Goal: Communication & Community: Answer question/provide support

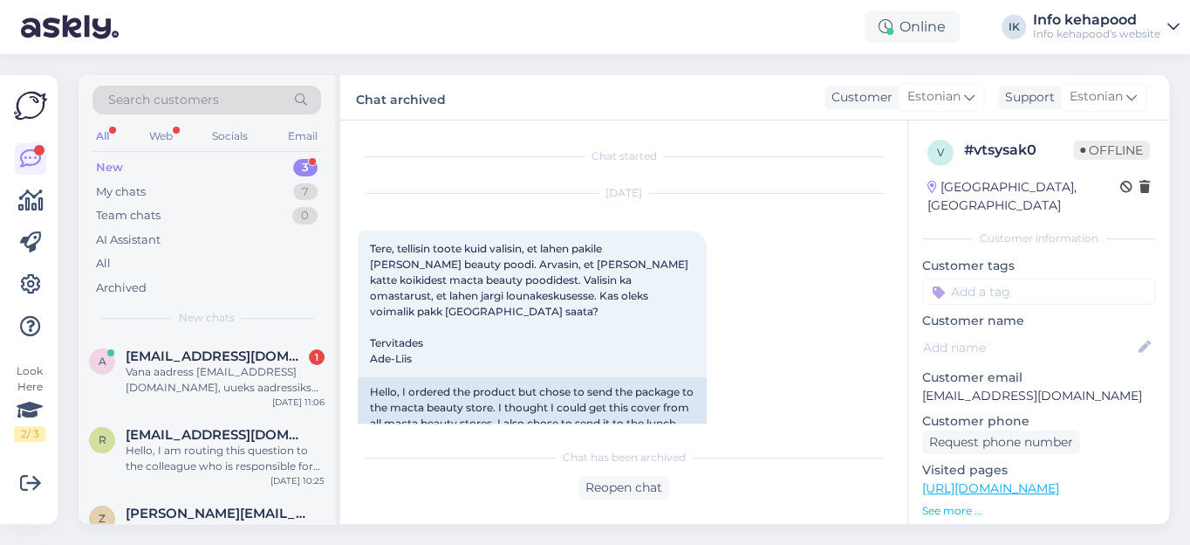
scroll to position [442, 0]
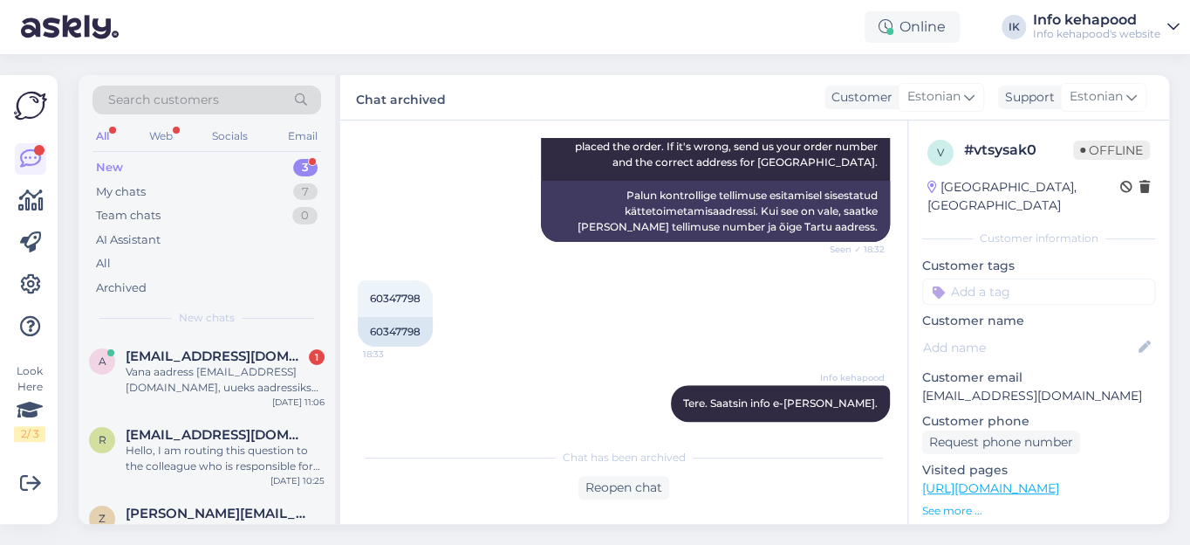
click at [115, 170] on div "New" at bounding box center [109, 167] width 27 height 17
click at [218, 369] on div "Vana aadress [EMAIL_ADDRESS][DOMAIN_NAME], uueks aadressiks oleks [EMAIL_ADDRES…" at bounding box center [225, 379] width 199 height 31
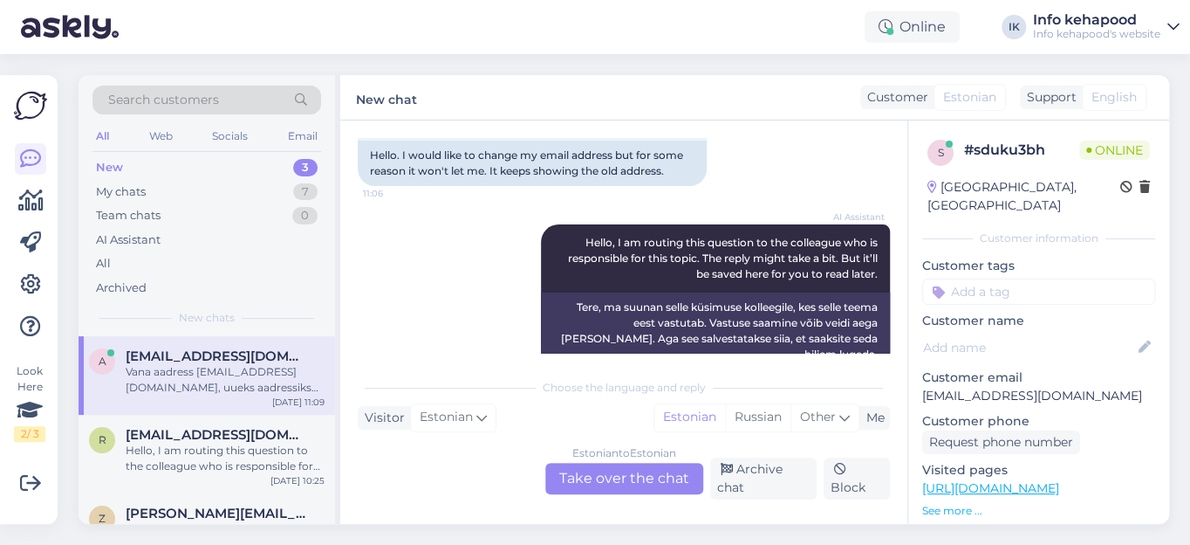
scroll to position [297, 0]
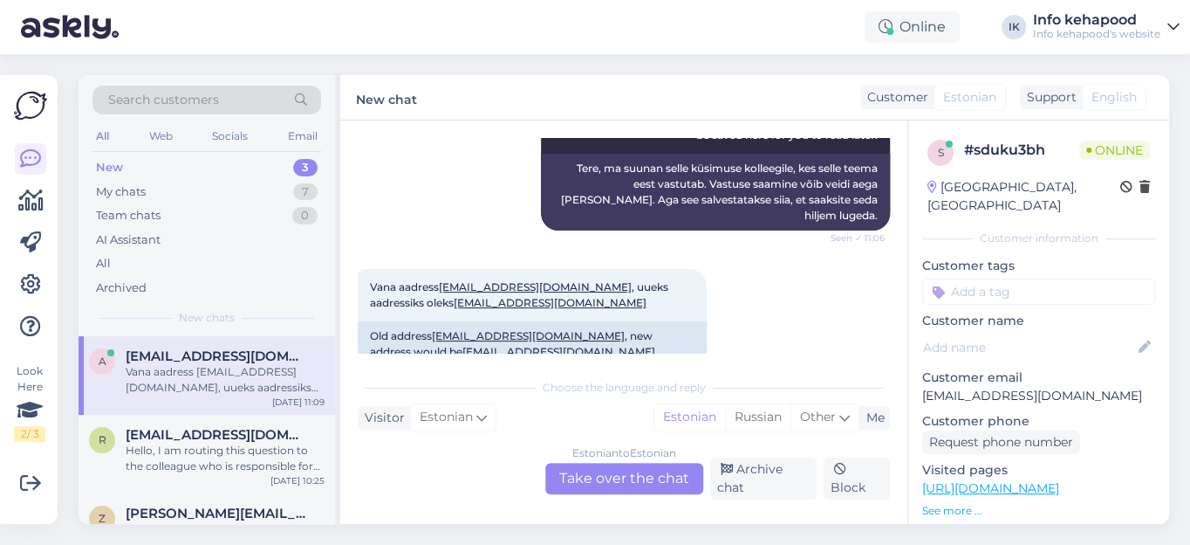
click at [572, 479] on div "Estonian to Estonian Take over the chat" at bounding box center [624, 477] width 158 height 31
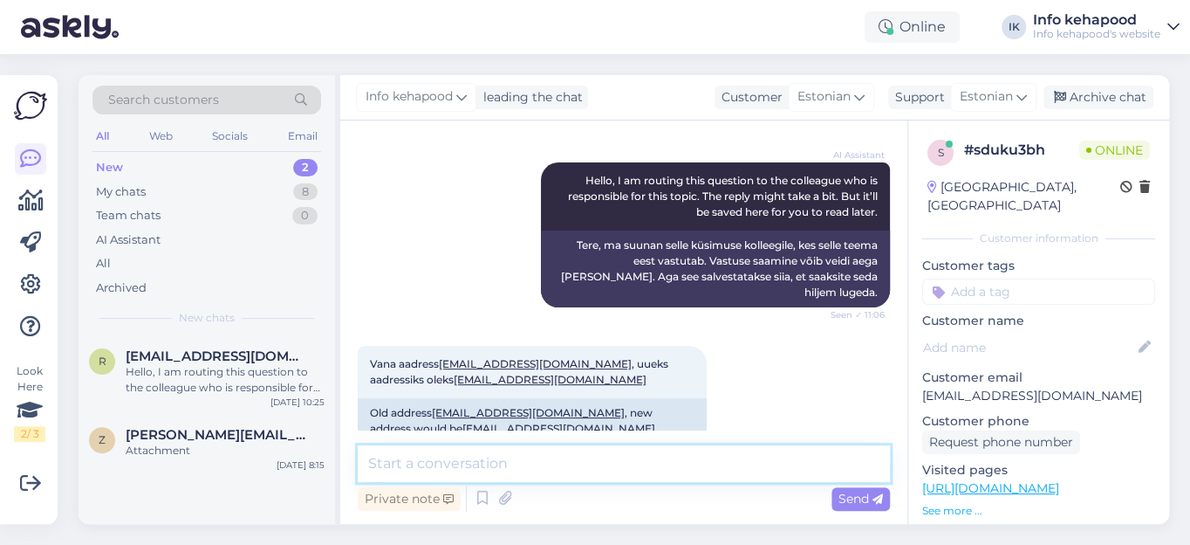
click at [460, 468] on textarea at bounding box center [624, 463] width 532 height 37
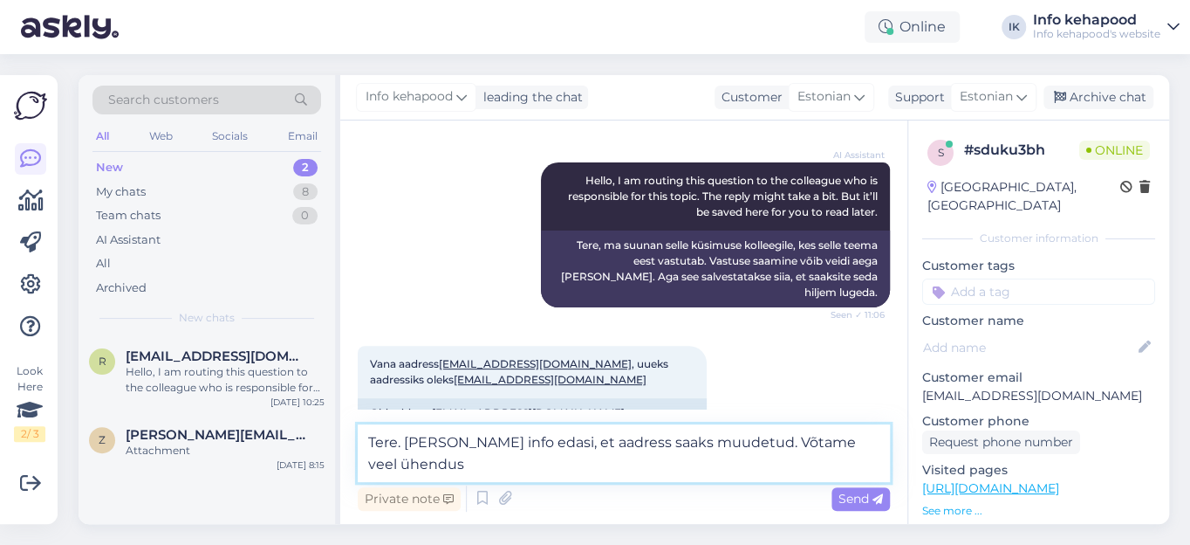
scroll to position [241, 0]
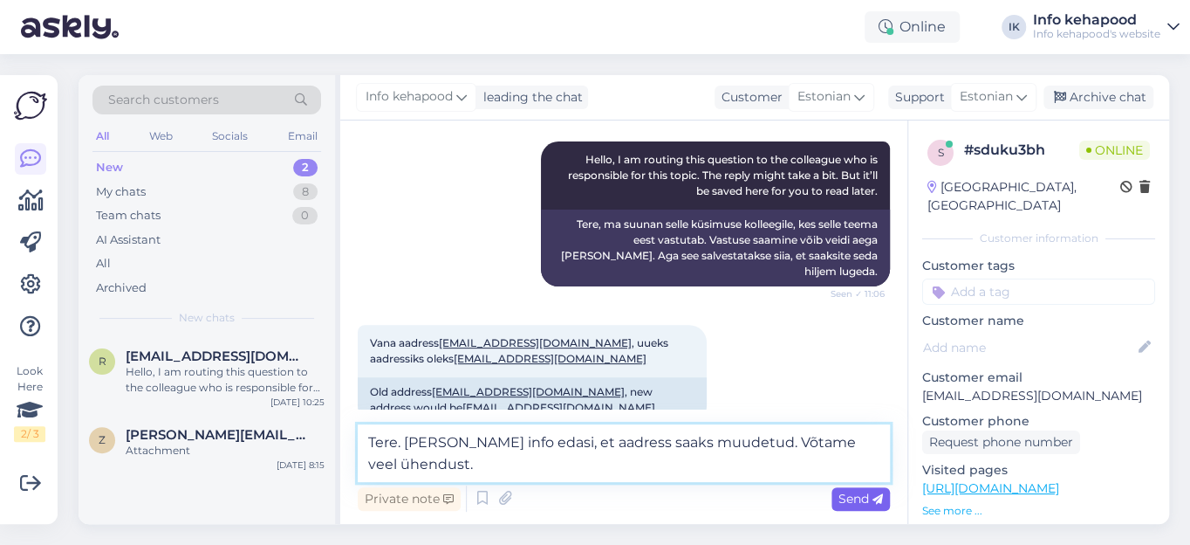
type textarea "Tere. [PERSON_NAME] info edasi, et aadress saaks muudetud. Võtame veel ühendust."
click at [854, 500] on span "Send" at bounding box center [861, 498] width 45 height 16
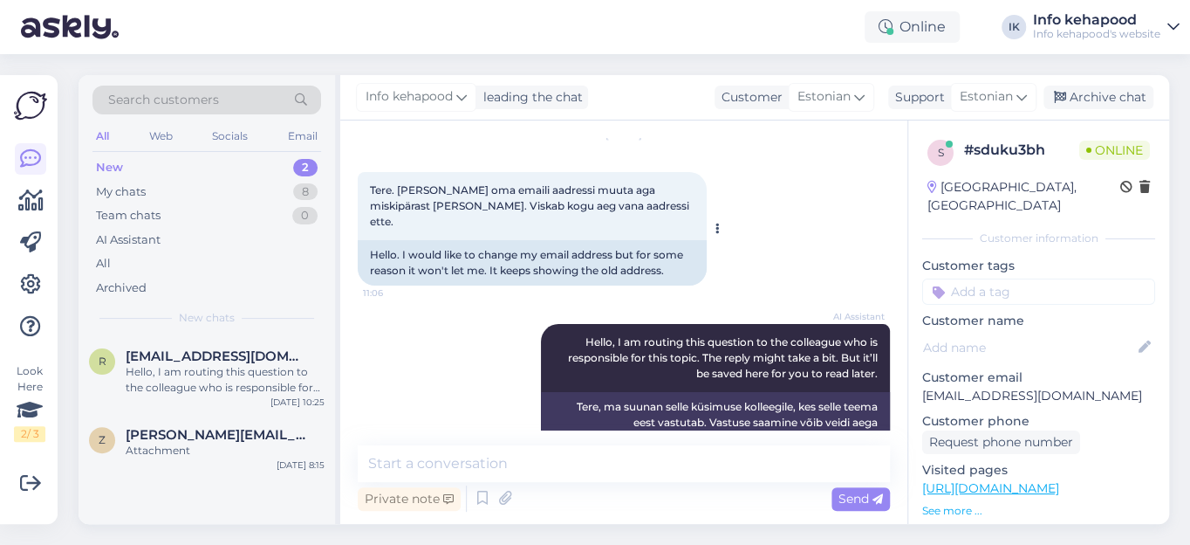
scroll to position [0, 0]
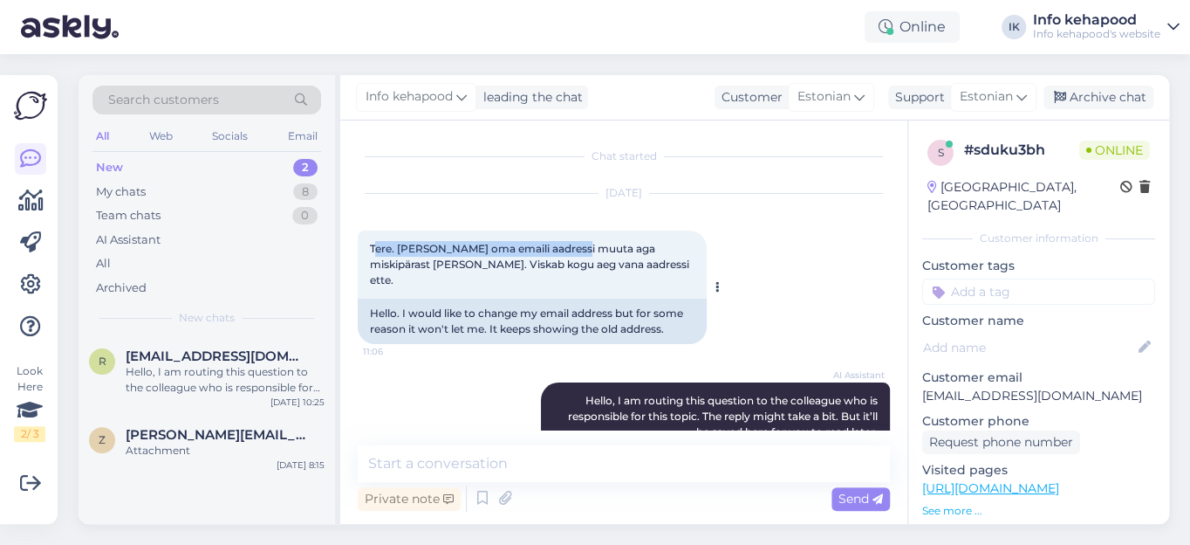
drag, startPoint x: 373, startPoint y: 242, endPoint x: 578, endPoint y: 254, distance: 204.6
click at [578, 254] on div "Tere. [PERSON_NAME] oma emaili aadressi muuta aga miskipärast [PERSON_NAME]. Vi…" at bounding box center [532, 264] width 349 height 68
click at [420, 363] on div "AI Assistant Hello, I am routing this question to the colleague who is responsi…" at bounding box center [624, 454] width 532 height 183
drag, startPoint x: 367, startPoint y: 240, endPoint x: 603, endPoint y: 268, distance: 237.3
click at [603, 268] on div "Tere. [PERSON_NAME] oma emaili aadressi muuta aga miskipärast [PERSON_NAME]. Vi…" at bounding box center [532, 264] width 349 height 68
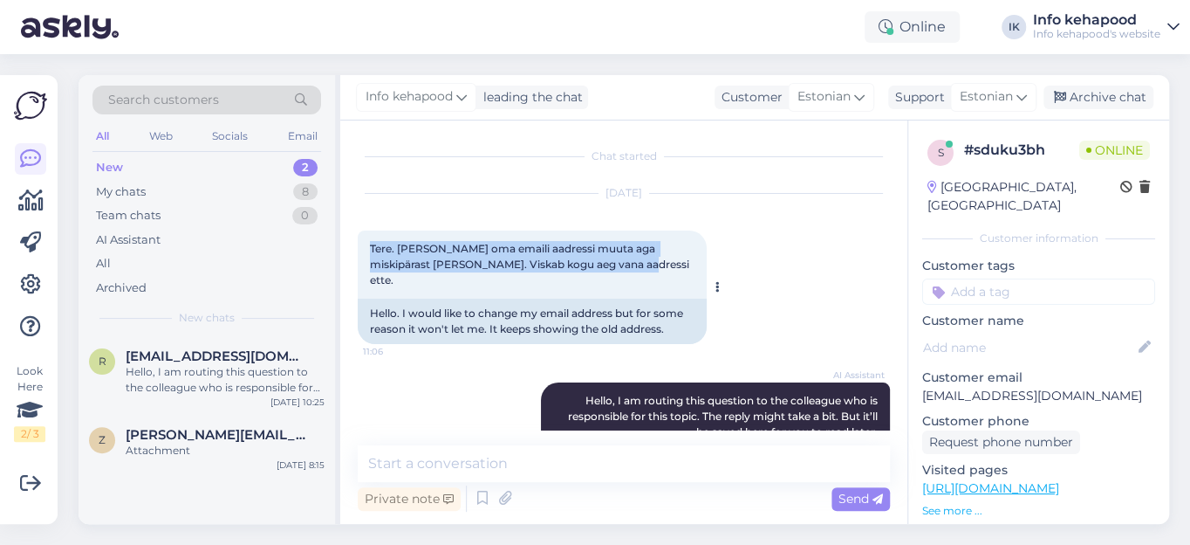
copy span "Tere. [PERSON_NAME] oma emaili aadressi muuta aga miskipärast [PERSON_NAME]. Vi…"
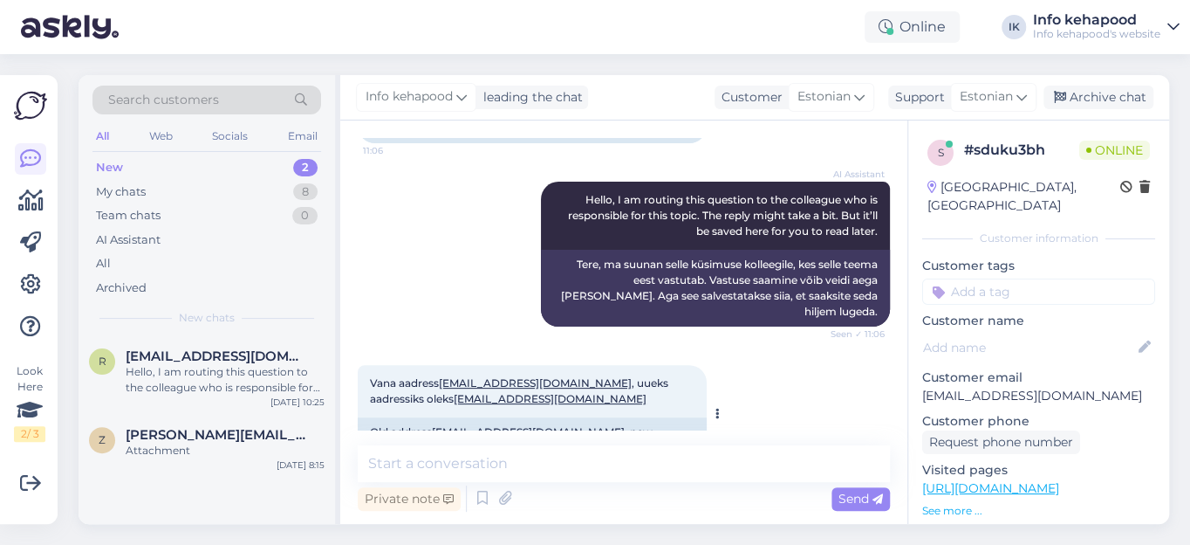
scroll to position [237, 0]
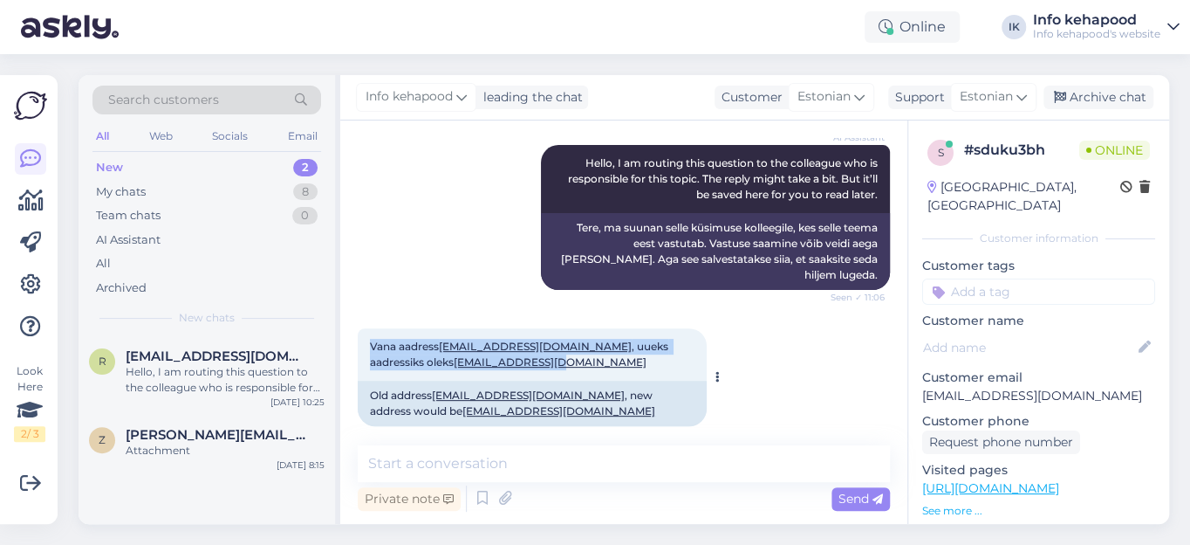
drag, startPoint x: 368, startPoint y: 306, endPoint x: 496, endPoint y: 338, distance: 131.2
click at [498, 338] on div "Vana aadress [EMAIL_ADDRESS][DOMAIN_NAME] , uueks aadressiks oleks [EMAIL_ADDRE…" at bounding box center [532, 354] width 349 height 52
copy span "Vana aadress [EMAIL_ADDRESS][DOMAIN_NAME] , uueks aadressiks oleks [EMAIL_ADDRE…"
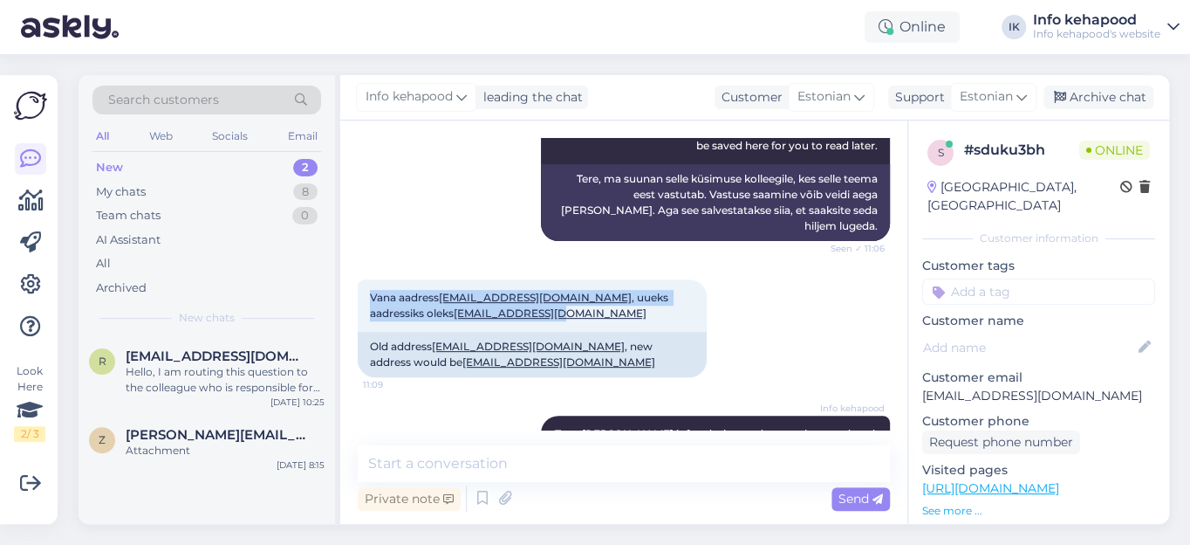
scroll to position [312, 0]
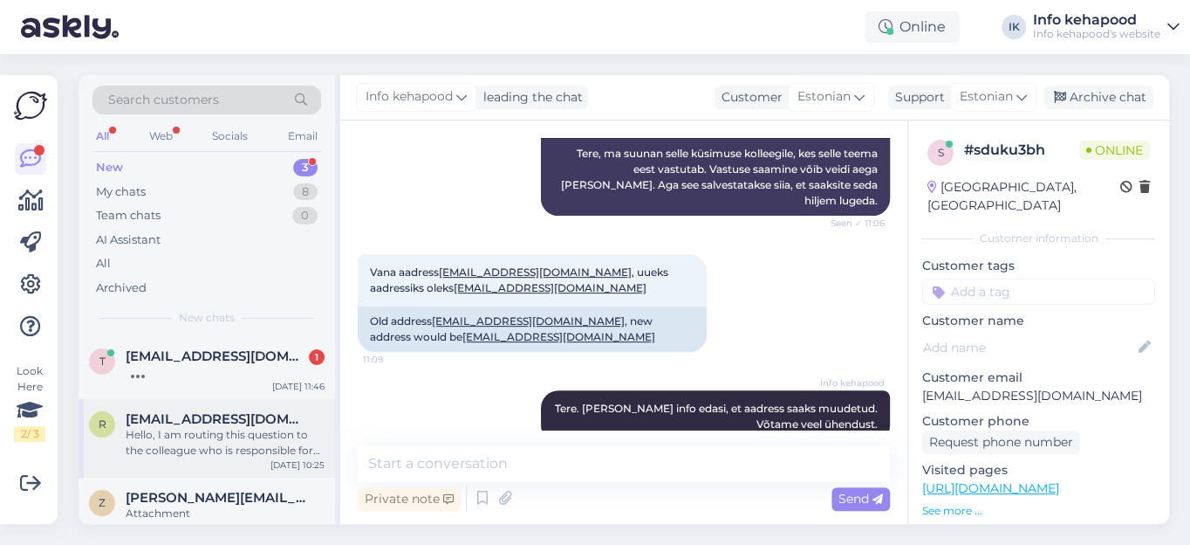
click at [214, 442] on div "Hello, I am routing this question to the colleague who is responsible for this …" at bounding box center [225, 442] width 199 height 31
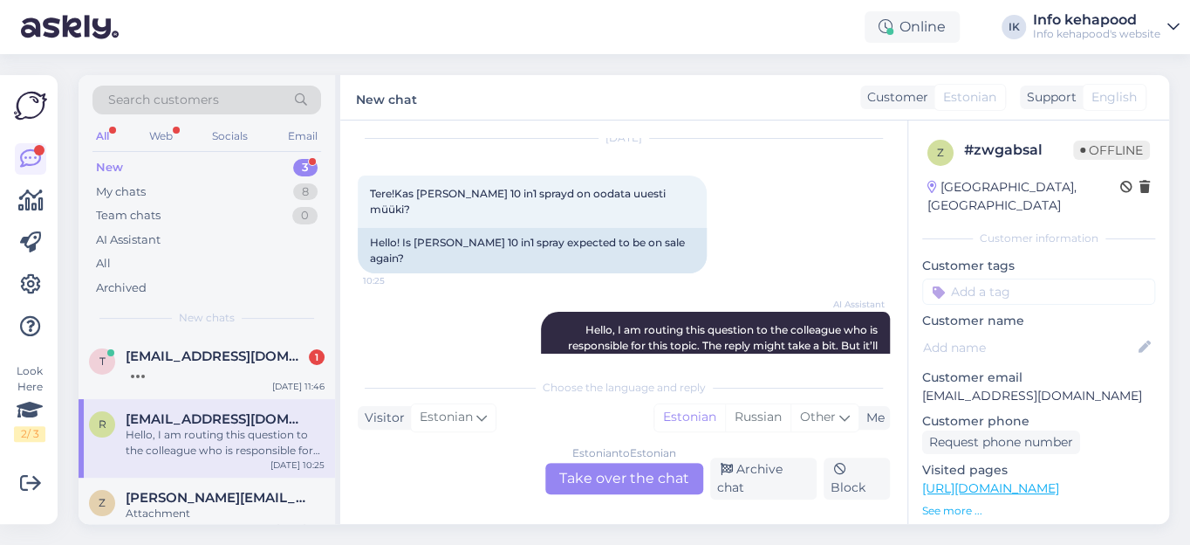
scroll to position [0, 0]
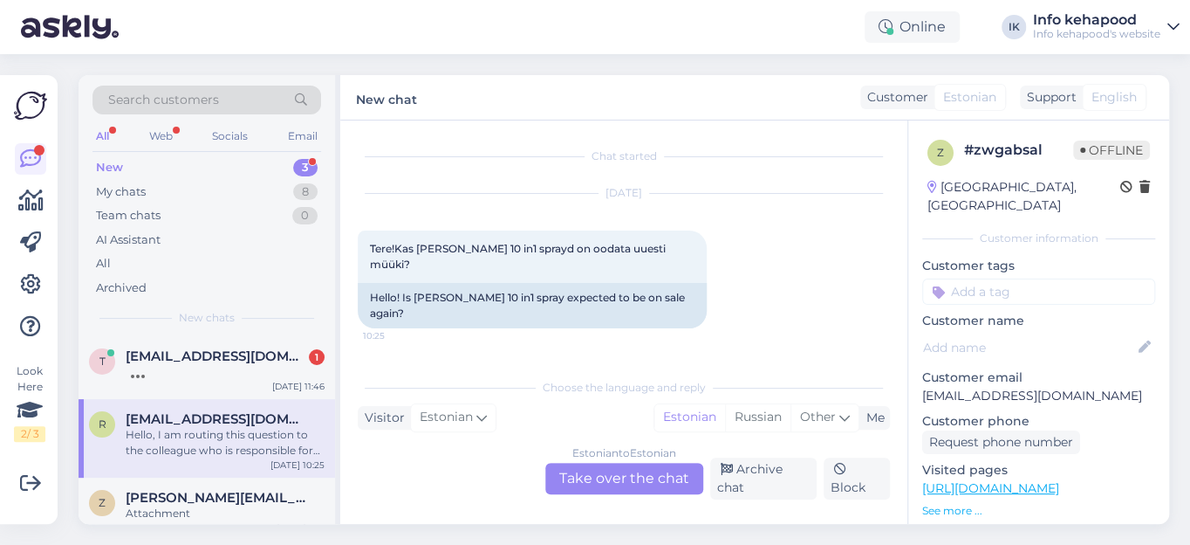
click at [116, 168] on div "New" at bounding box center [109, 167] width 27 height 17
click at [168, 374] on div "[EMAIL_ADDRESS][DOMAIN_NAME]" at bounding box center [225, 372] width 199 height 16
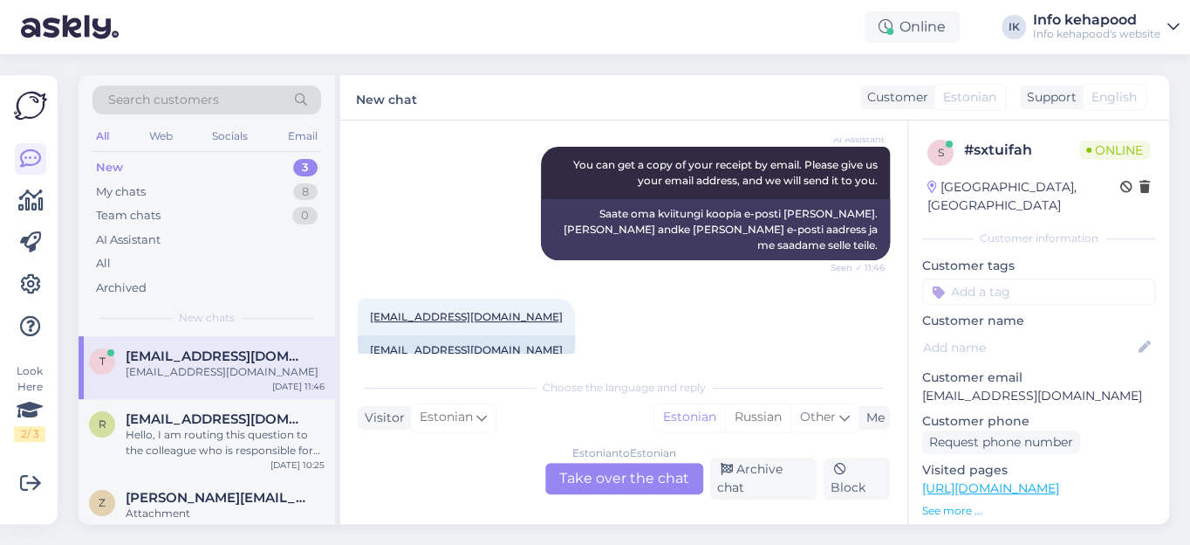
scroll to position [312, 0]
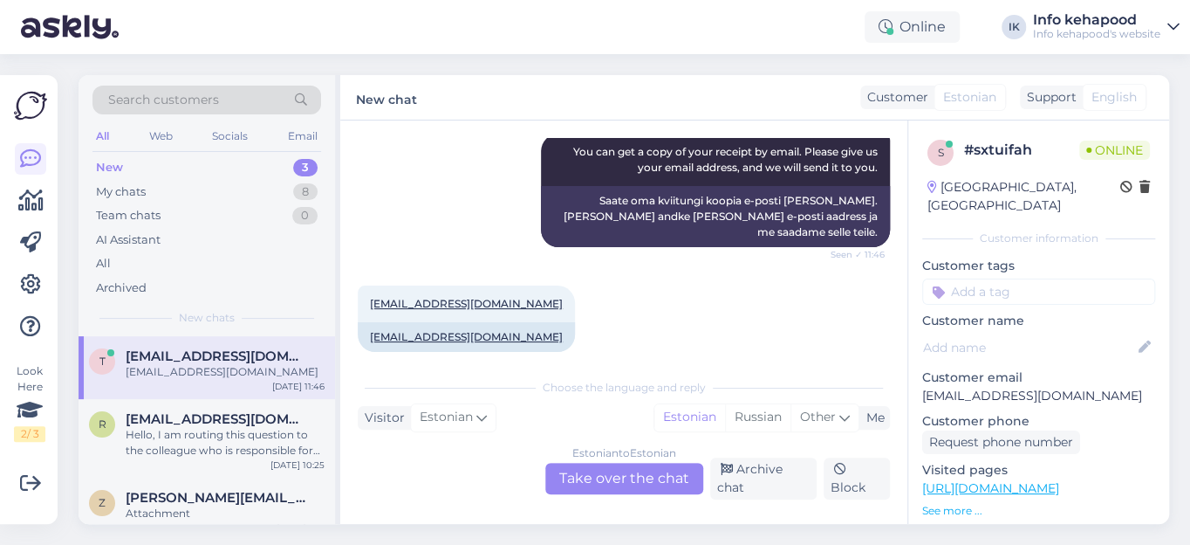
click at [110, 168] on div "New" at bounding box center [109, 167] width 27 height 17
click at [115, 192] on div "My chats" at bounding box center [121, 191] width 50 height 17
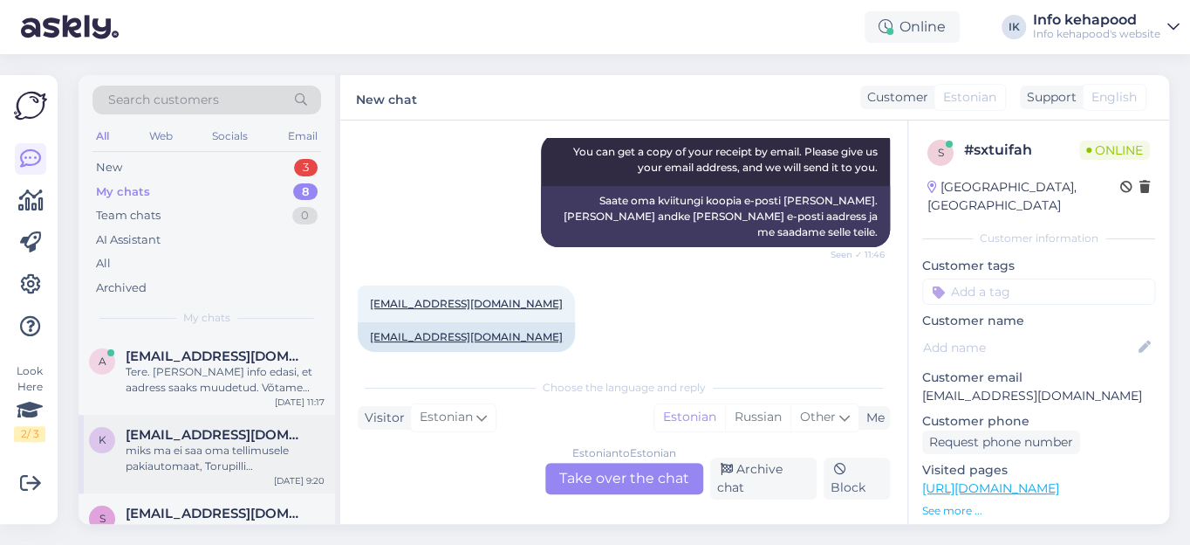
click at [190, 449] on div "miks ma ei saa oma tellimusele pakiautomaat, Torupilli [PERSON_NAME], lisada?" at bounding box center [225, 457] width 199 height 31
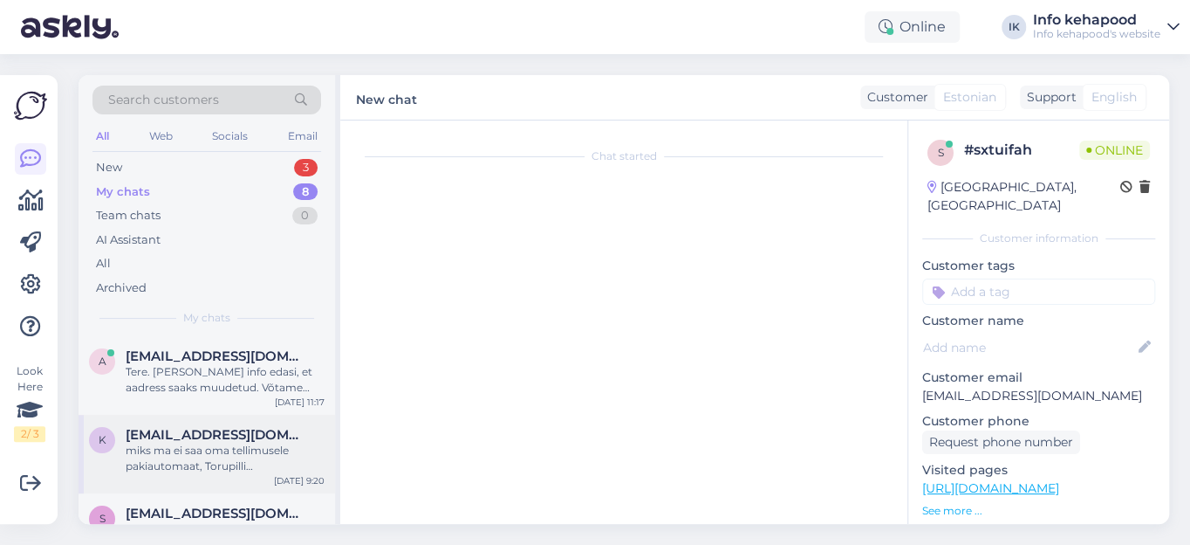
scroll to position [571, 0]
click at [190, 449] on div "miks ma ei saa oma tellimusele pakiautomaat, Torupilli [PERSON_NAME], lisada?" at bounding box center [225, 457] width 199 height 31
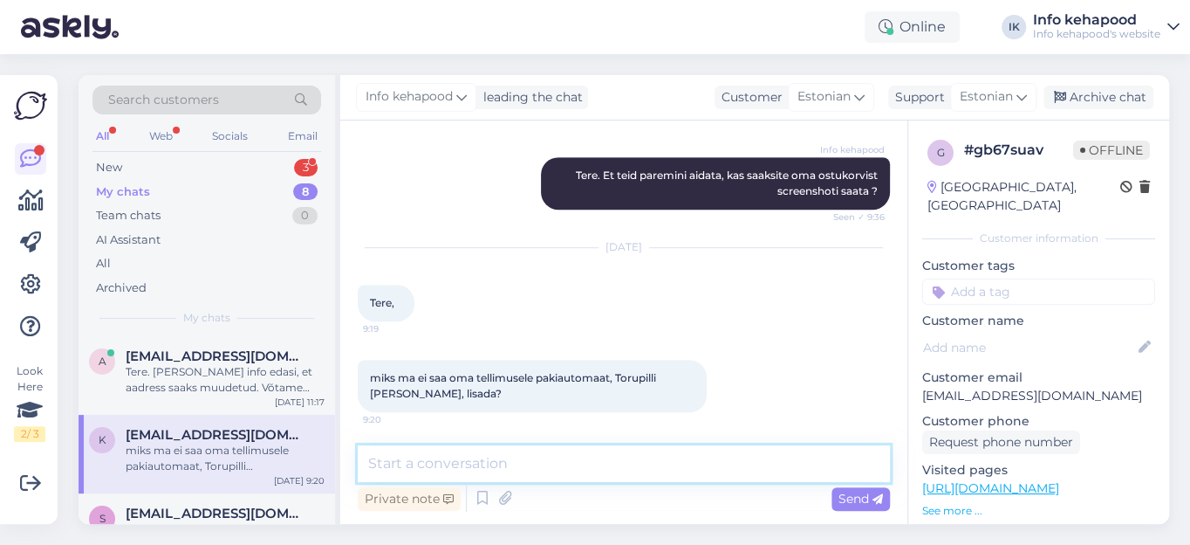
click at [410, 462] on textarea at bounding box center [624, 463] width 532 height 37
type textarea "Tere. Millise kullerfirma pakiautomaati te püüate valida ?"
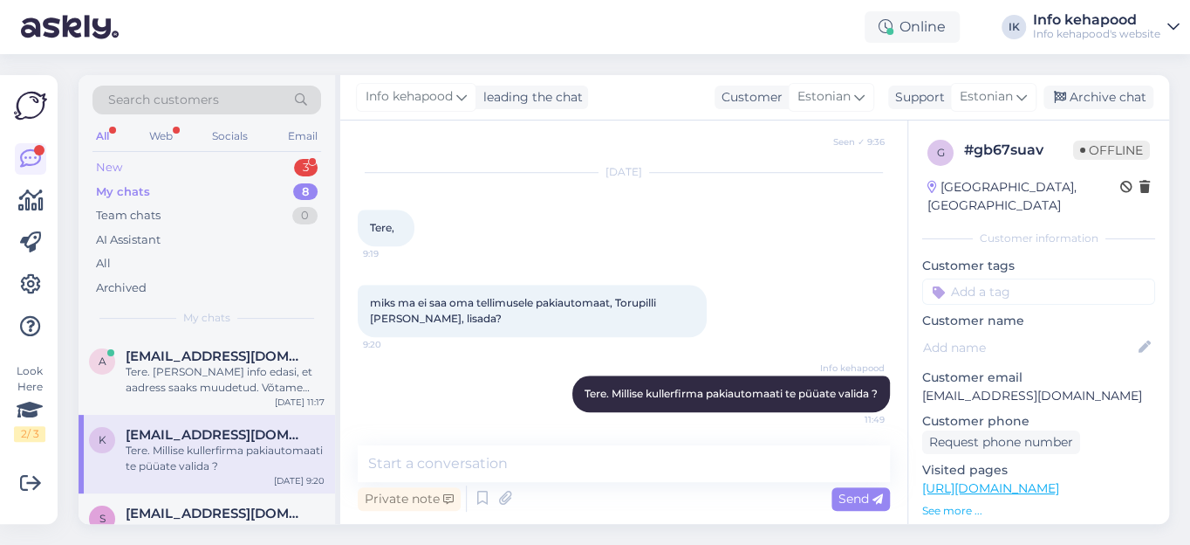
click at [115, 170] on div "New" at bounding box center [109, 167] width 26 height 17
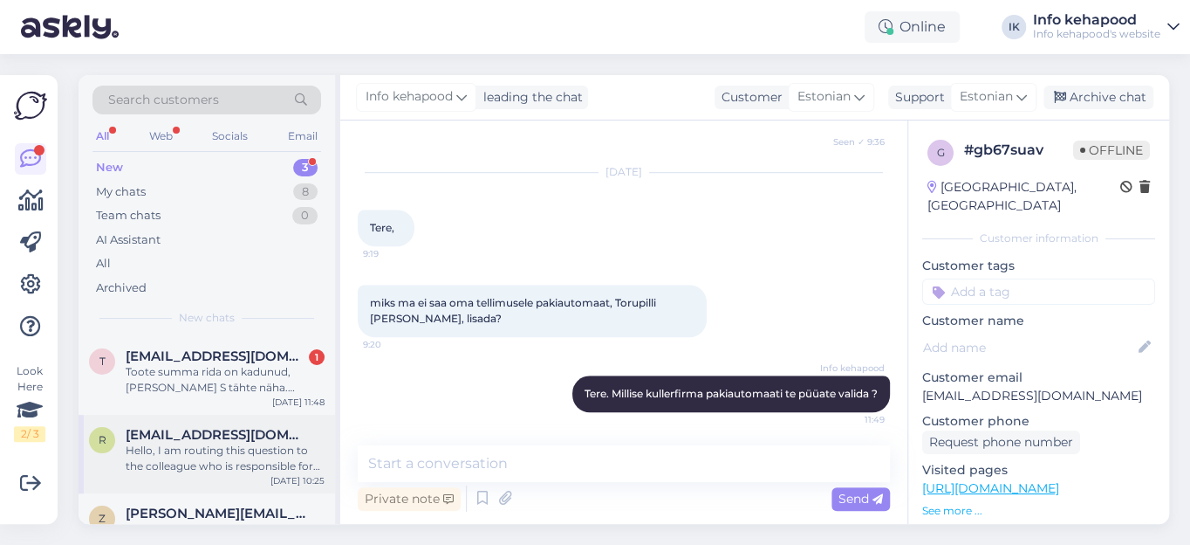
click at [204, 453] on div "Hello, I am routing this question to the colleague who is responsible for this …" at bounding box center [225, 457] width 199 height 31
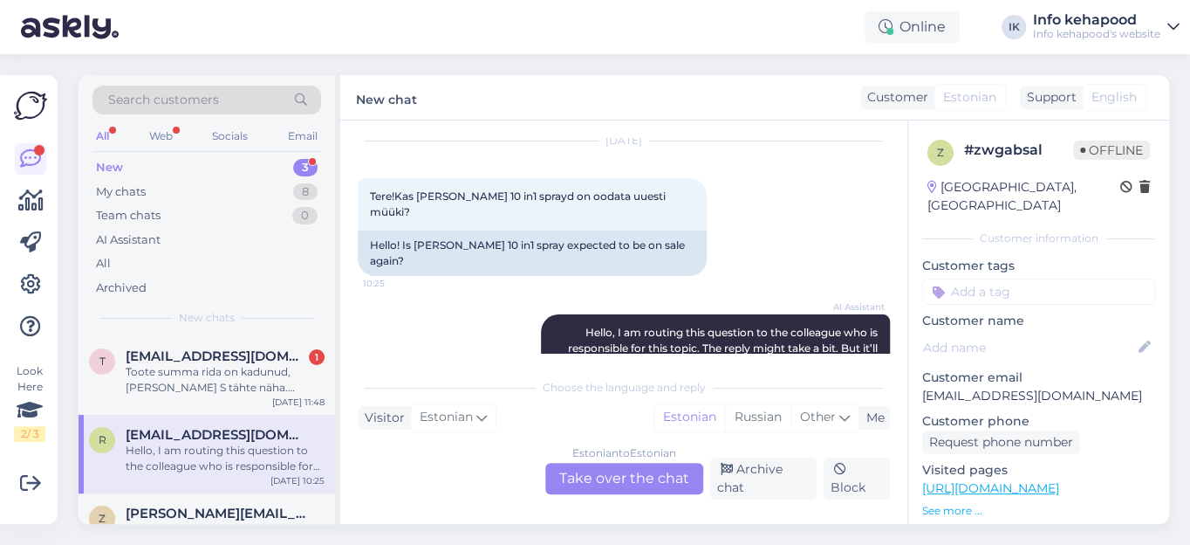
scroll to position [0, 0]
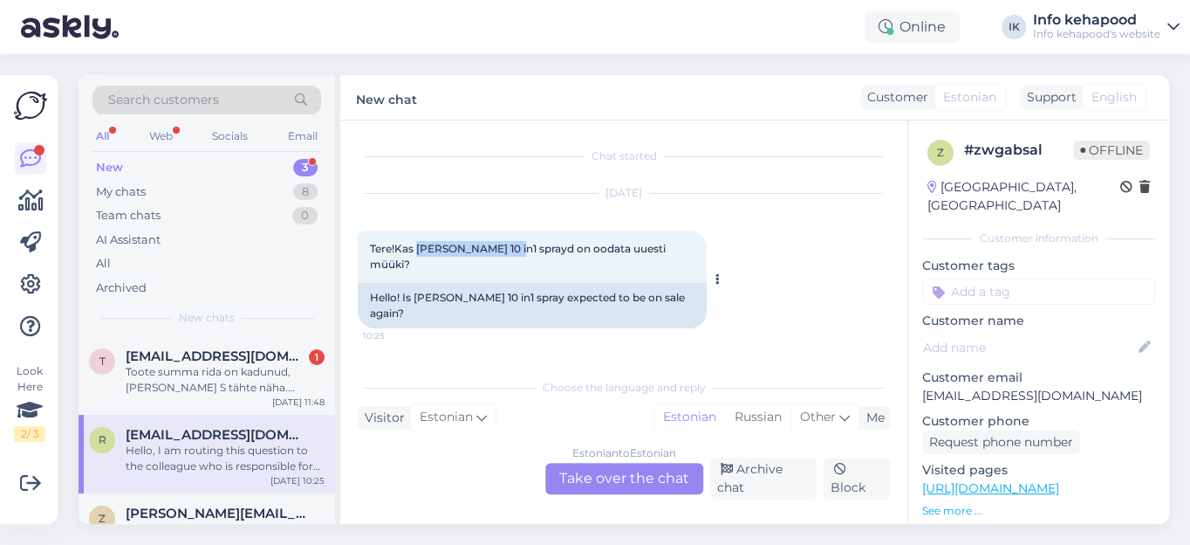
drag, startPoint x: 417, startPoint y: 248, endPoint x: 506, endPoint y: 251, distance: 89.1
click at [506, 251] on span "Tere!Kas [PERSON_NAME] 10 in1 sprayd on oodata uuesti müüki?" at bounding box center [519, 256] width 298 height 29
copy span "[PERSON_NAME] 10 in1"
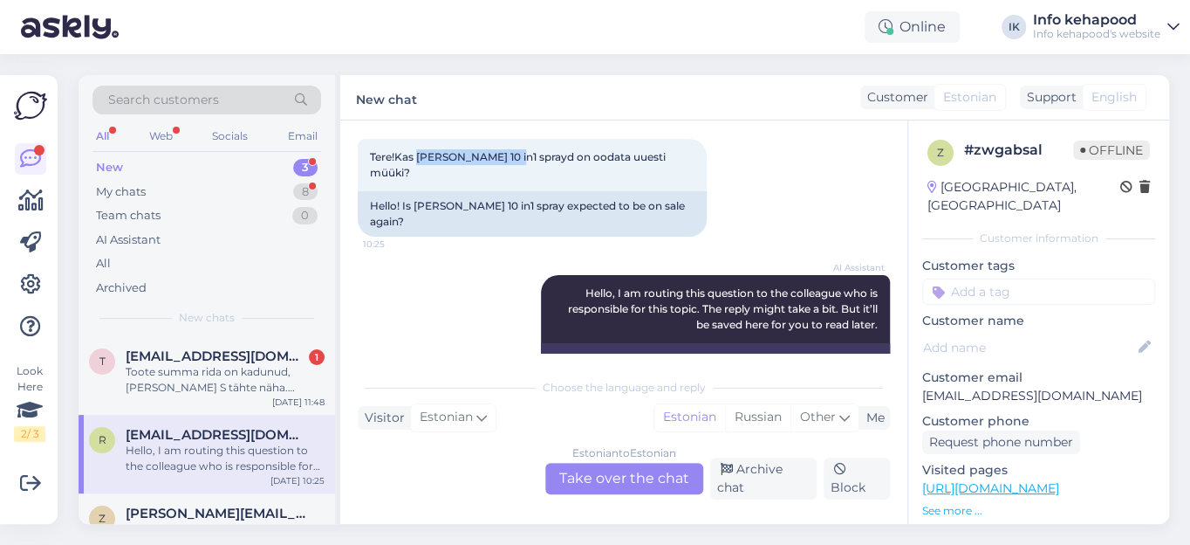
scroll to position [145, 0]
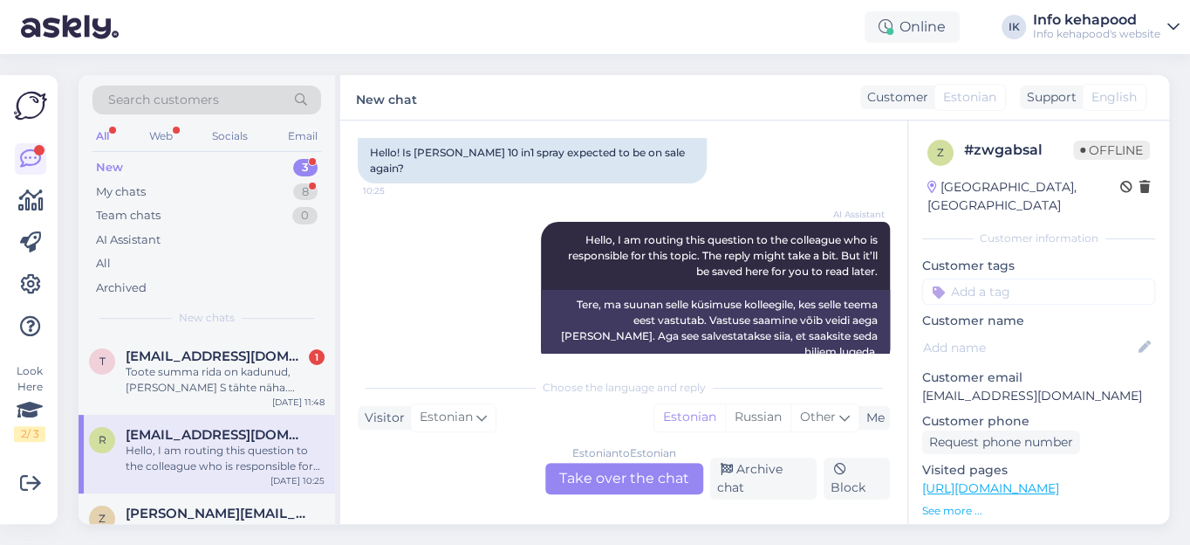
click at [590, 475] on div "Estonian to Estonian Take over the chat" at bounding box center [624, 477] width 158 height 31
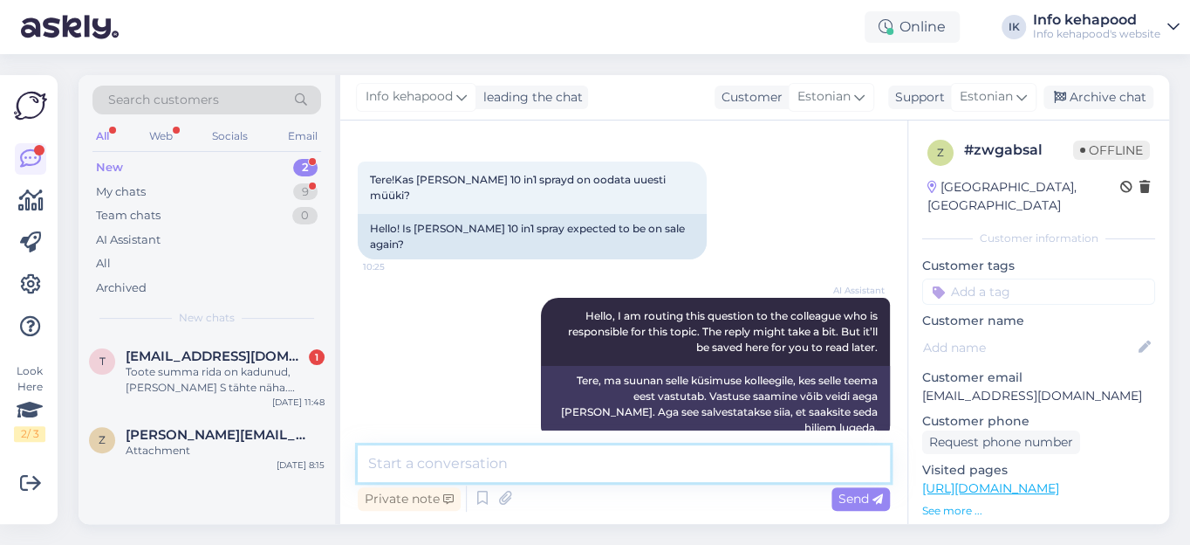
click at [469, 466] on textarea at bounding box center [624, 463] width 532 height 37
type textarea "Tere. Küsin ostuosakonnast [PERSON_NAME] teada."
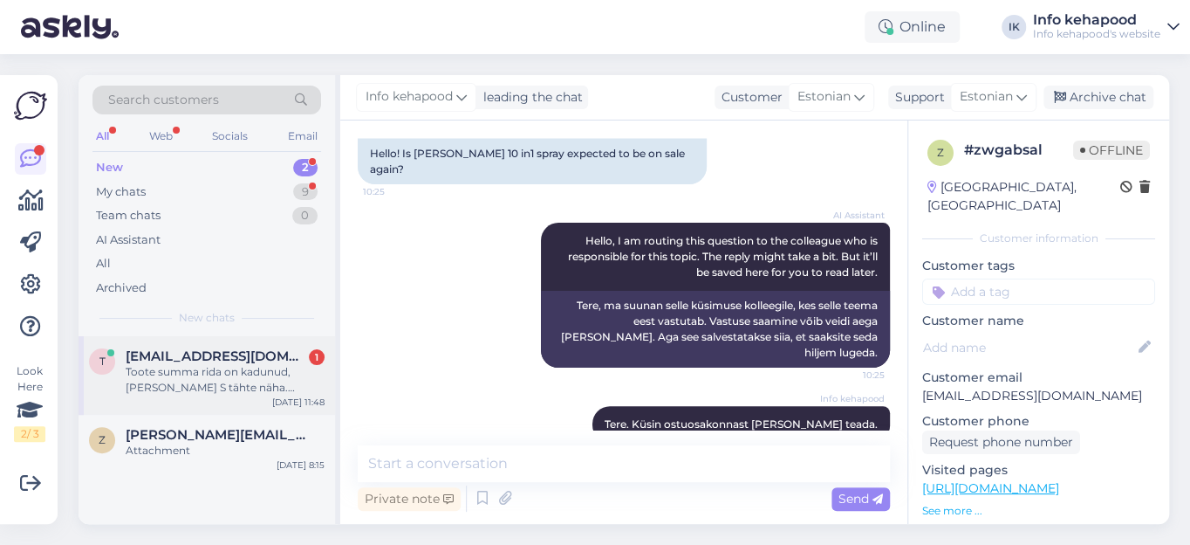
click at [259, 373] on div "Toote summa rida on kadunud, [PERSON_NAME] S tähte näha. Samamoodi allpool Kokk…" at bounding box center [225, 379] width 199 height 31
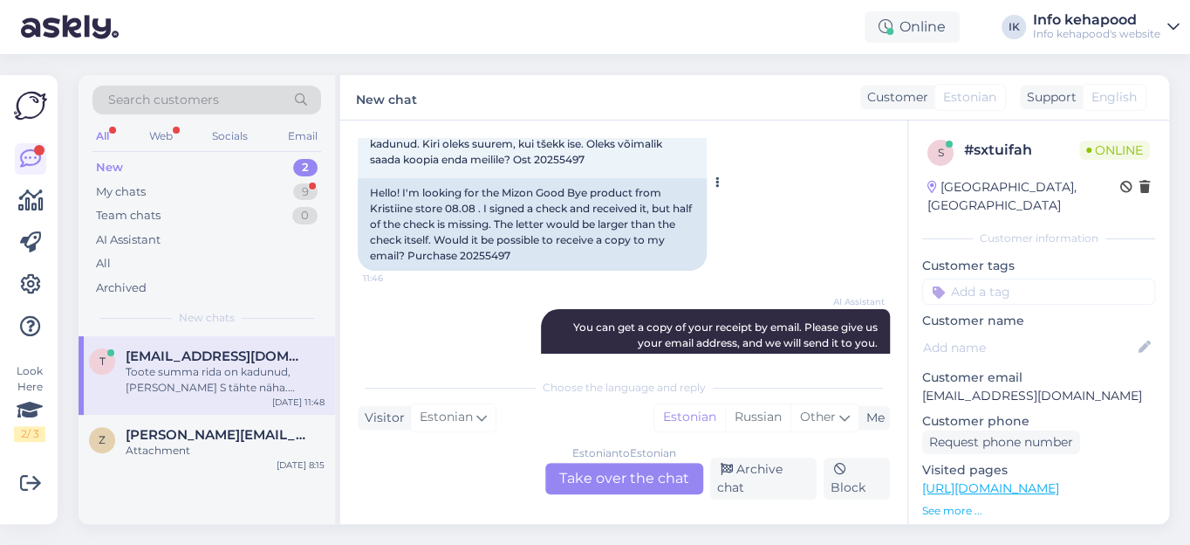
scroll to position [162, 0]
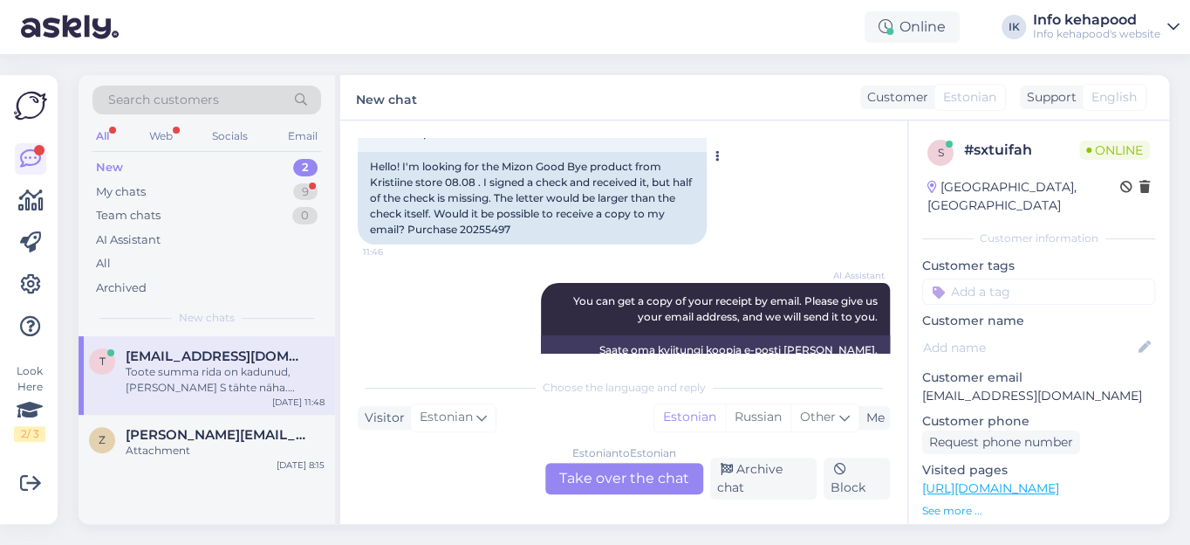
click at [483, 227] on div "Hello! I'm looking for the Mizon Good Bye product from Kristiine store 08.08 . …" at bounding box center [532, 198] width 349 height 92
copy div "20255497"
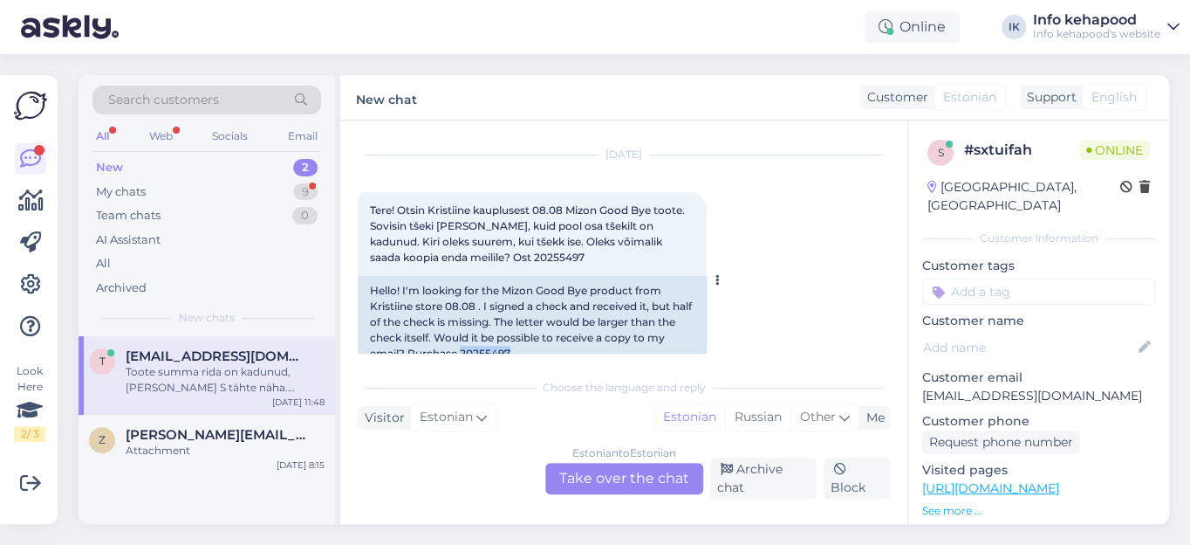
scroll to position [0, 0]
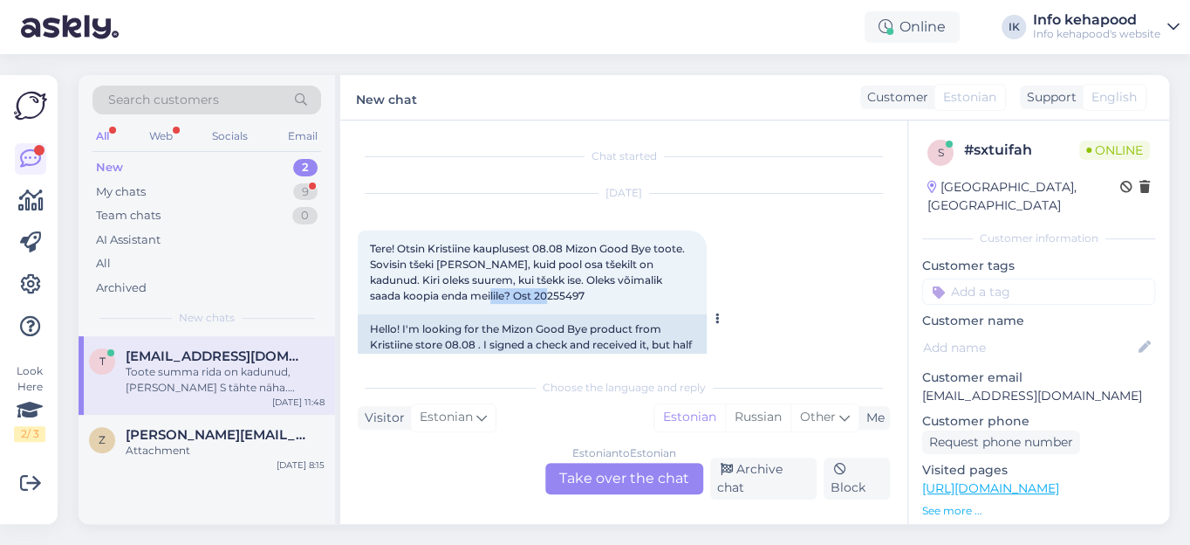
drag, startPoint x: 442, startPoint y: 295, endPoint x: 515, endPoint y: 295, distance: 72.4
click at [515, 295] on div "Tere! Otsin Kristiine kauplusest 08.08 Mizon Good Bye toote. Sovisin tšeki [PER…" at bounding box center [532, 272] width 349 height 84
click at [767, 256] on div "[DATE] Tere! Otsin Kristiine kauplusest 08.08 Mizon Good Bye toote. Sovisin tše…" at bounding box center [624, 300] width 532 height 251
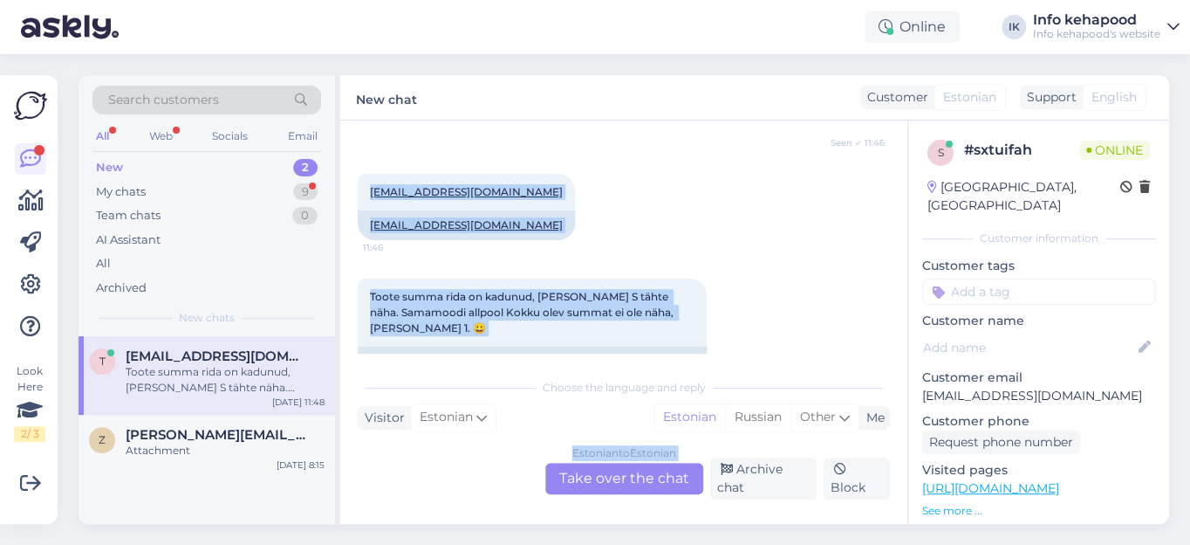
scroll to position [480, 0]
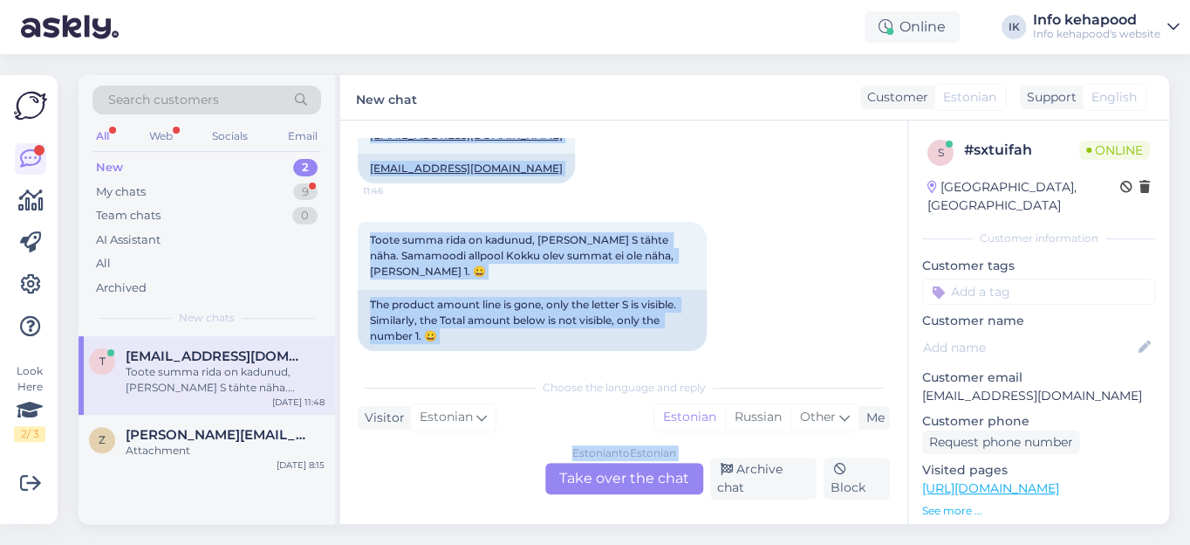
drag, startPoint x: 370, startPoint y: 240, endPoint x: 523, endPoint y: 538, distance: 335.2
click at [523, 538] on div "Search customers All Web Socials Email New 2 My chats 9 Team chats 0 AI Assista…" at bounding box center [629, 299] width 1122 height 490
copy div "Lore! Ipsum Dolorsita consectetu 73.50 Adipi Elit Sed doeiu. Tempori utlab et d…"
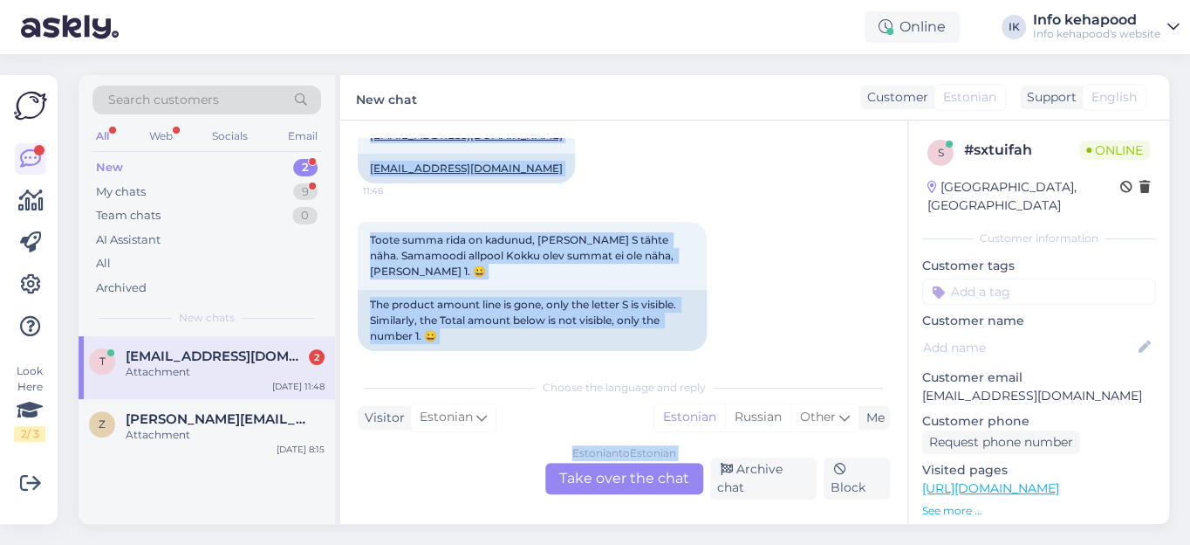
scroll to position [725, 0]
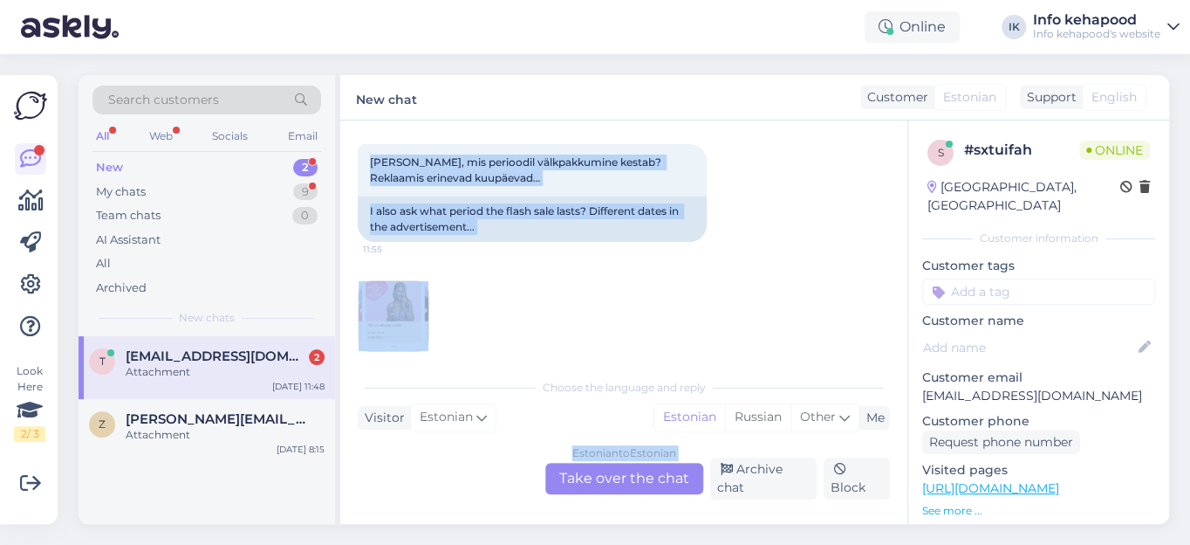
click at [623, 312] on div "11:55" at bounding box center [624, 316] width 532 height 110
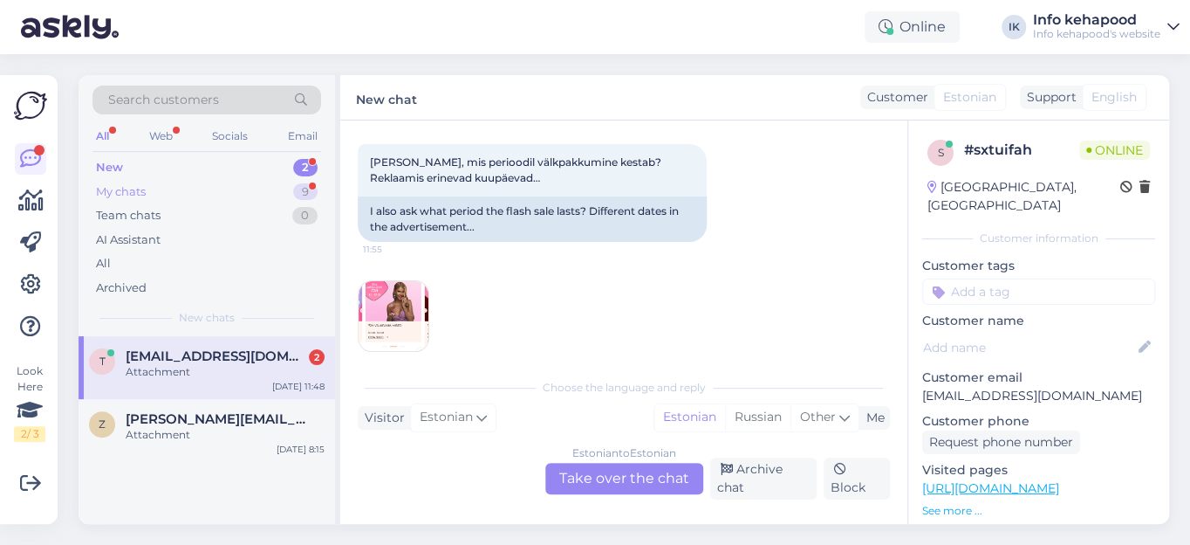
click at [130, 195] on div "My chats" at bounding box center [121, 191] width 50 height 17
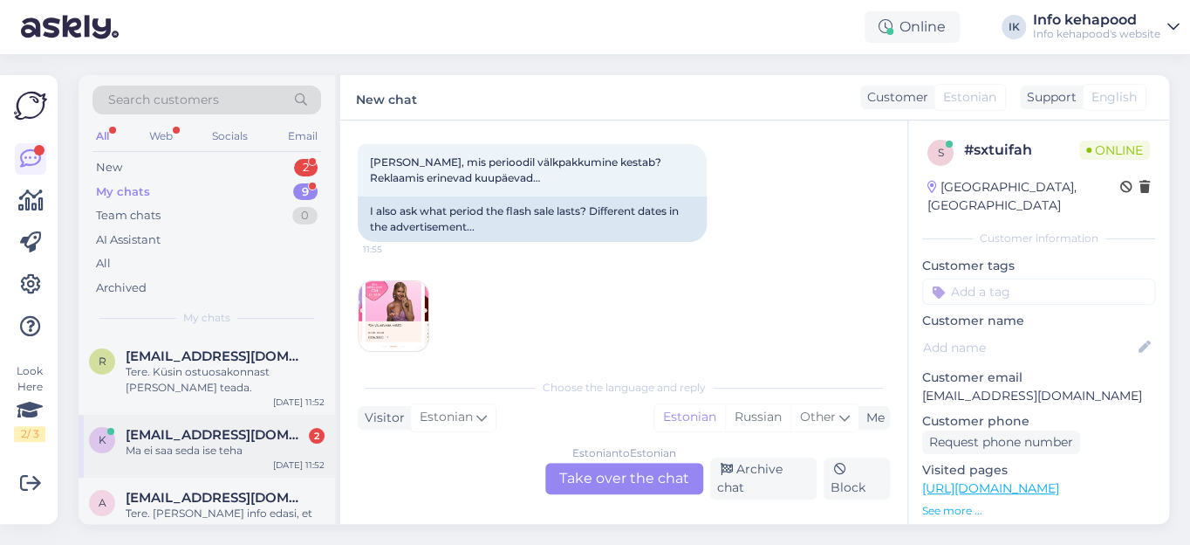
click at [162, 446] on div "Ma ei saa seda ise teha" at bounding box center [225, 450] width 199 height 16
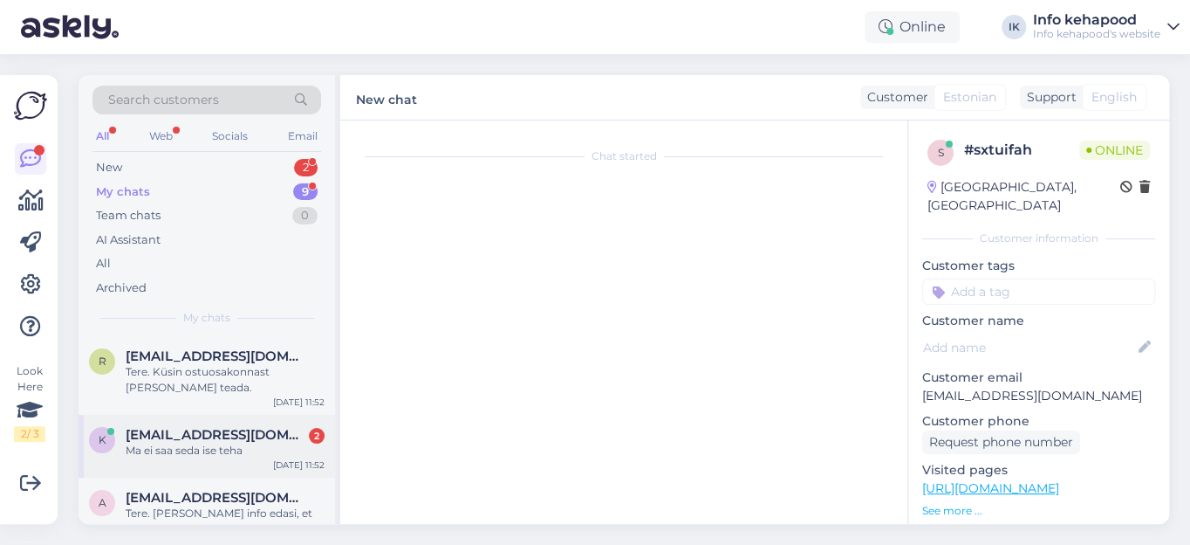
scroll to position [796, 0]
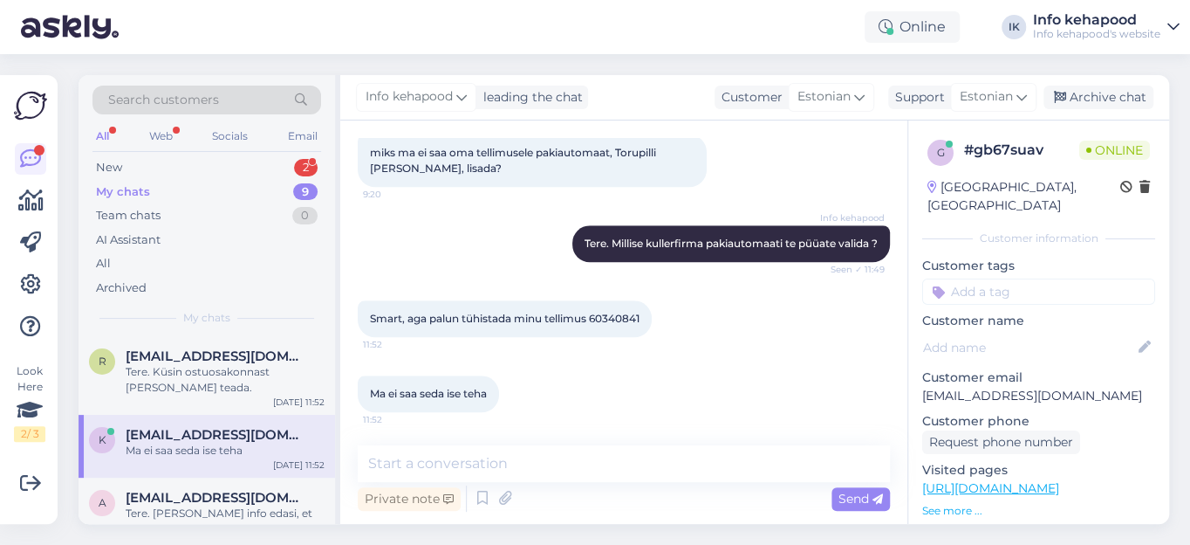
click at [626, 315] on span "Smart, aga palun tühistada minu tellimus 60340841" at bounding box center [505, 318] width 270 height 13
copy div "60340841 11:52"
click at [629, 428] on div "Ma ei saa seda ise teha 11:52" at bounding box center [624, 393] width 532 height 75
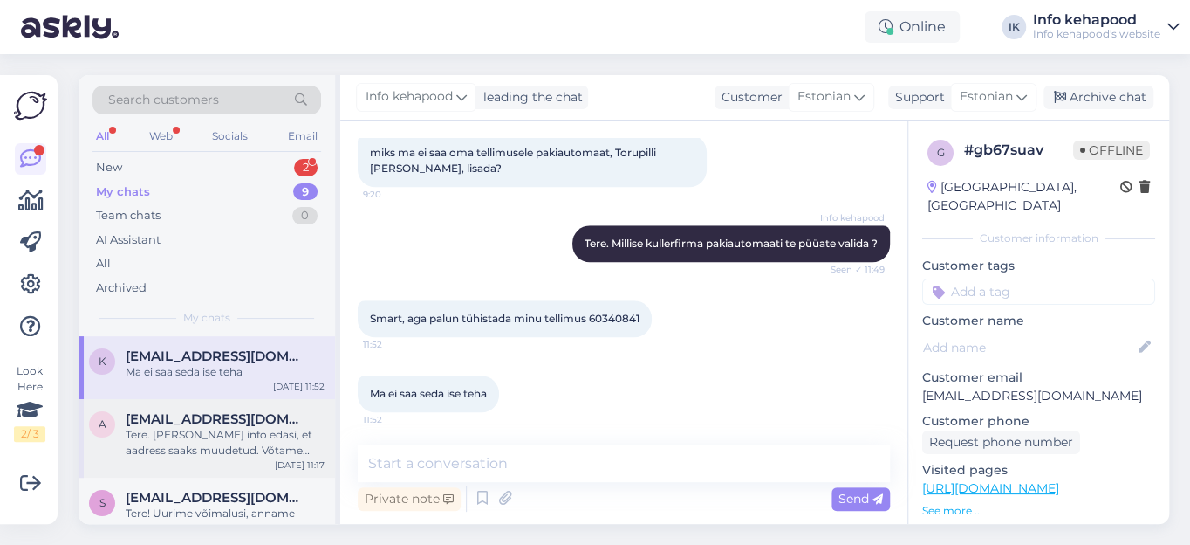
click at [214, 413] on span "[EMAIL_ADDRESS][DOMAIN_NAME]" at bounding box center [217, 419] width 182 height 16
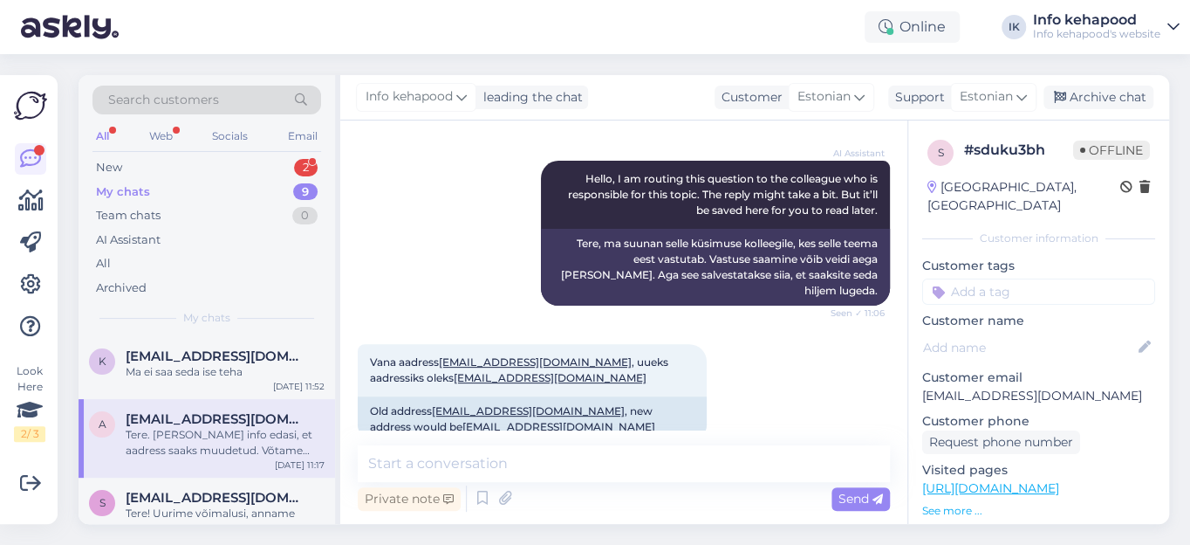
scroll to position [312, 0]
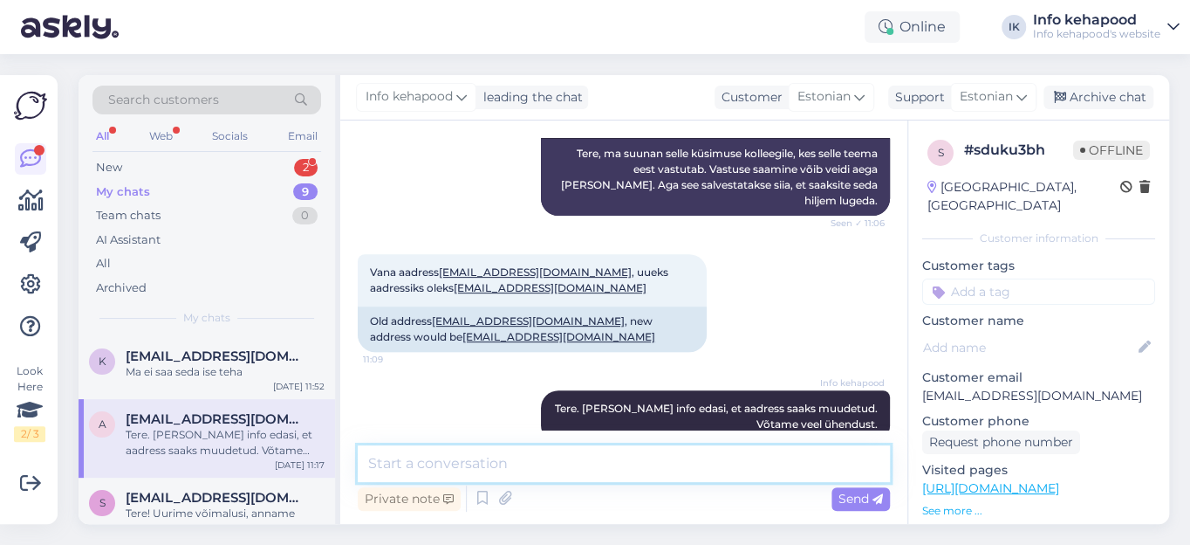
click at [463, 462] on textarea at bounding box center [624, 463] width 532 height 37
type textarea "M"
type textarea "[PERSON_NAME] teavituse, et teil on juba gmailiga kasutaja olemas"
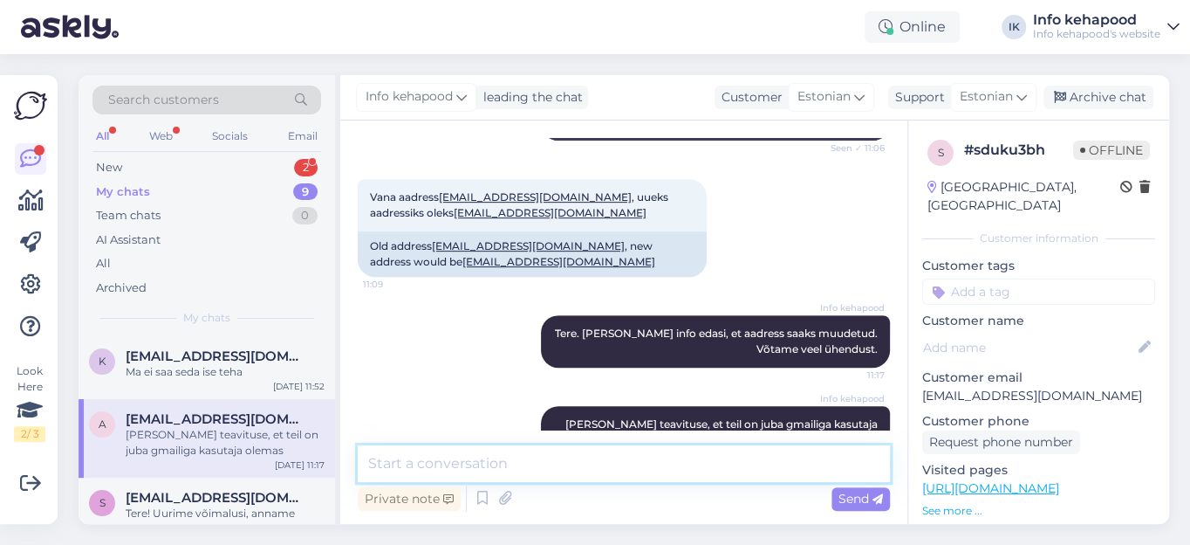
paste textarea "Selle emailiga kasutaja on juba olemas, kas kustutan ära ja muudan [DOMAIN_NAME…"
type textarea "Selle emailiga kasutaja on juba olemas, kas kustutan ära ja muudan [DOMAIN_NAME…"
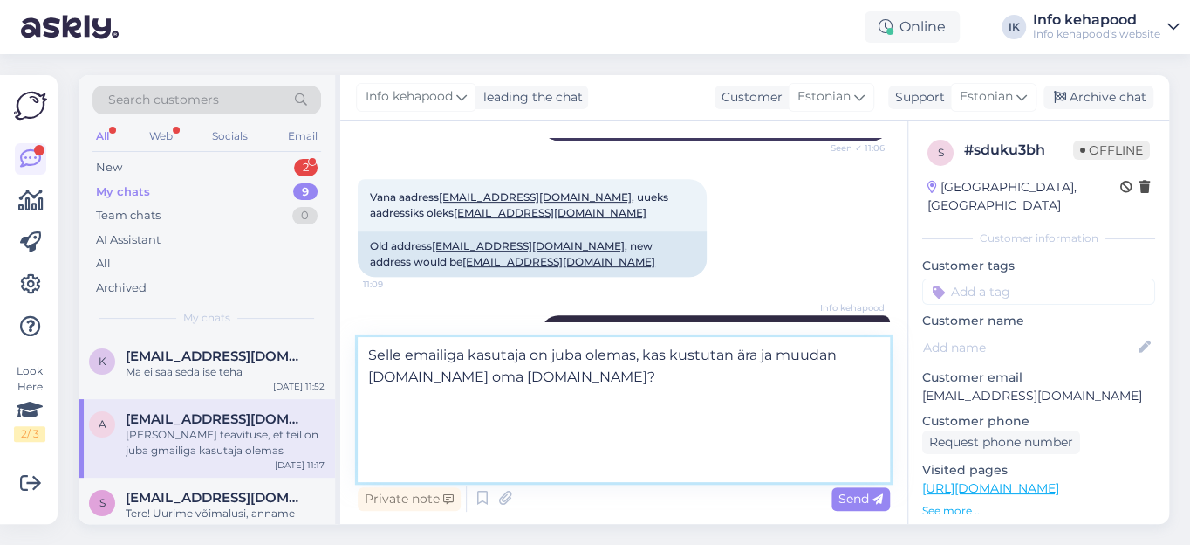
drag, startPoint x: 367, startPoint y: 368, endPoint x: 581, endPoint y: 404, distance: 216.8
click at [581, 404] on textarea "Selle emailiga kasutaja on juba olemas, kas kustutan ära ja muudan [DOMAIN_NAME…" at bounding box center [624, 409] width 532 height 145
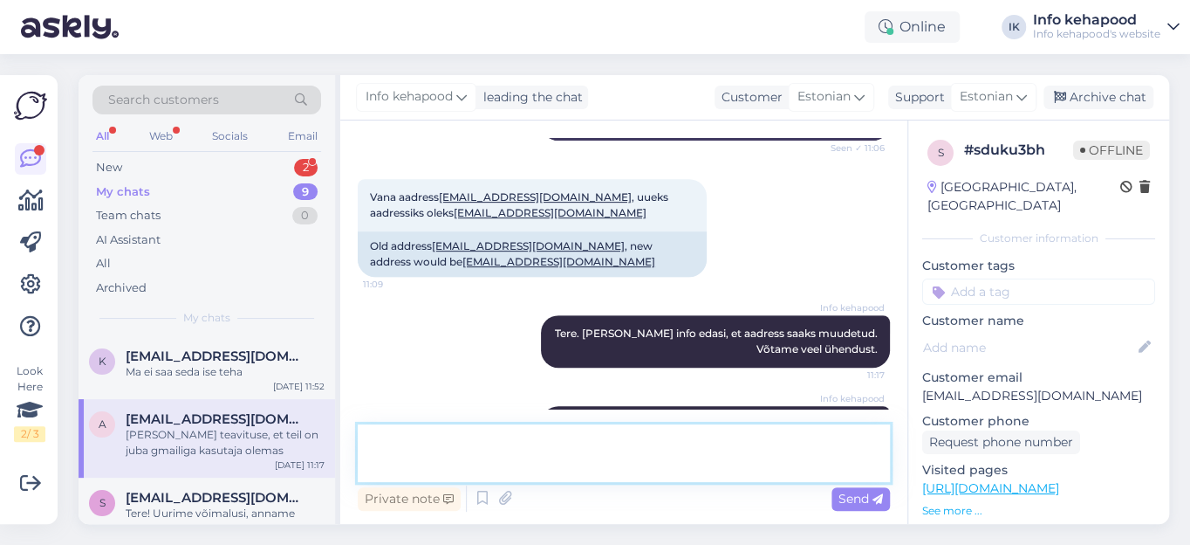
paste textarea
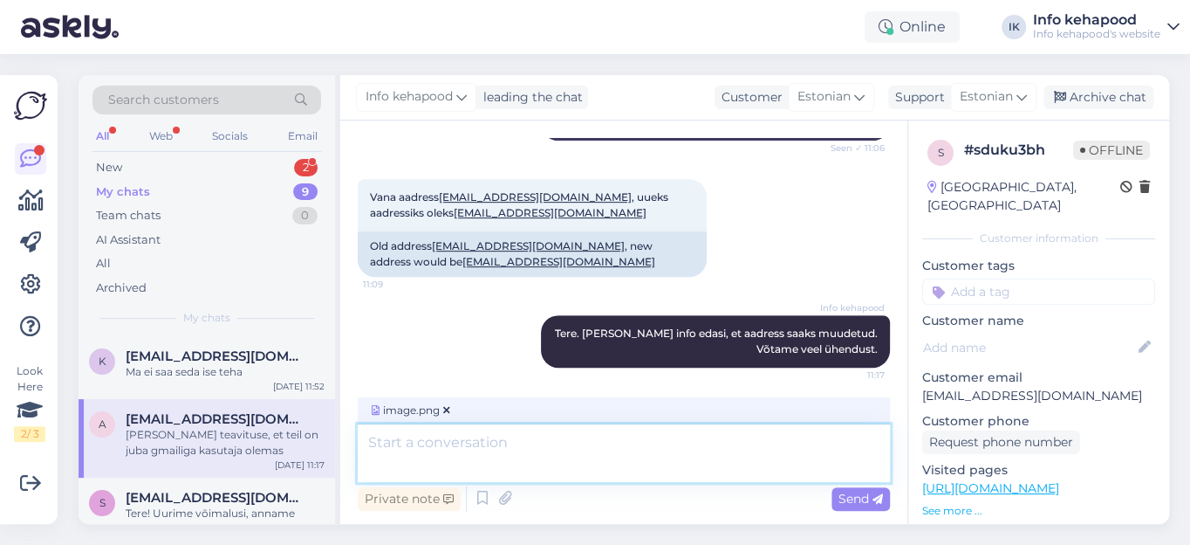
scroll to position [571, 0]
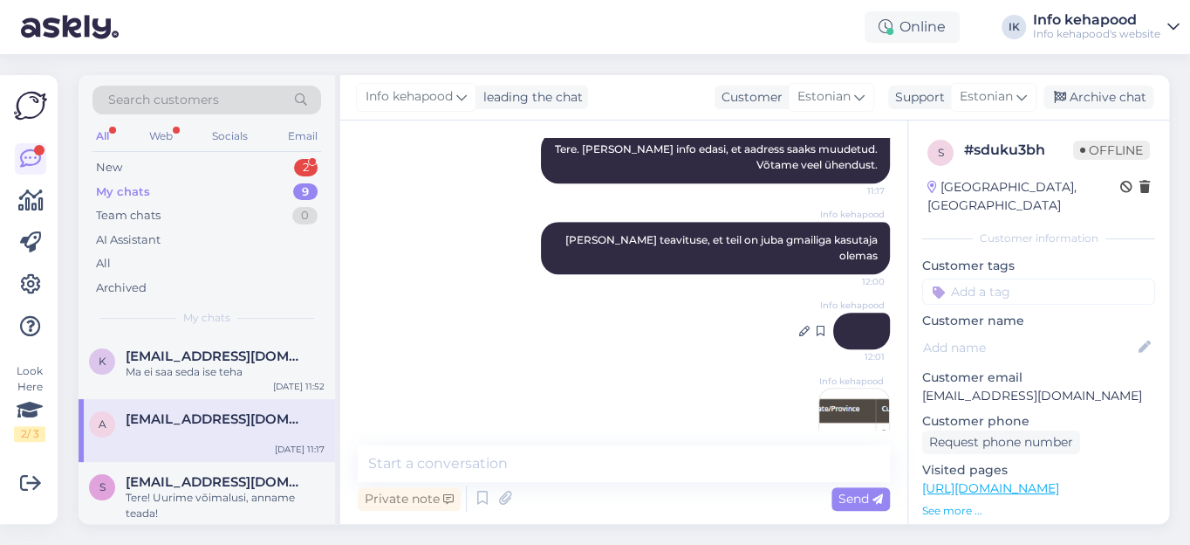
click at [851, 312] on div "Info kehapood 12:01" at bounding box center [861, 330] width 57 height 37
click at [842, 388] on img at bounding box center [854, 423] width 70 height 70
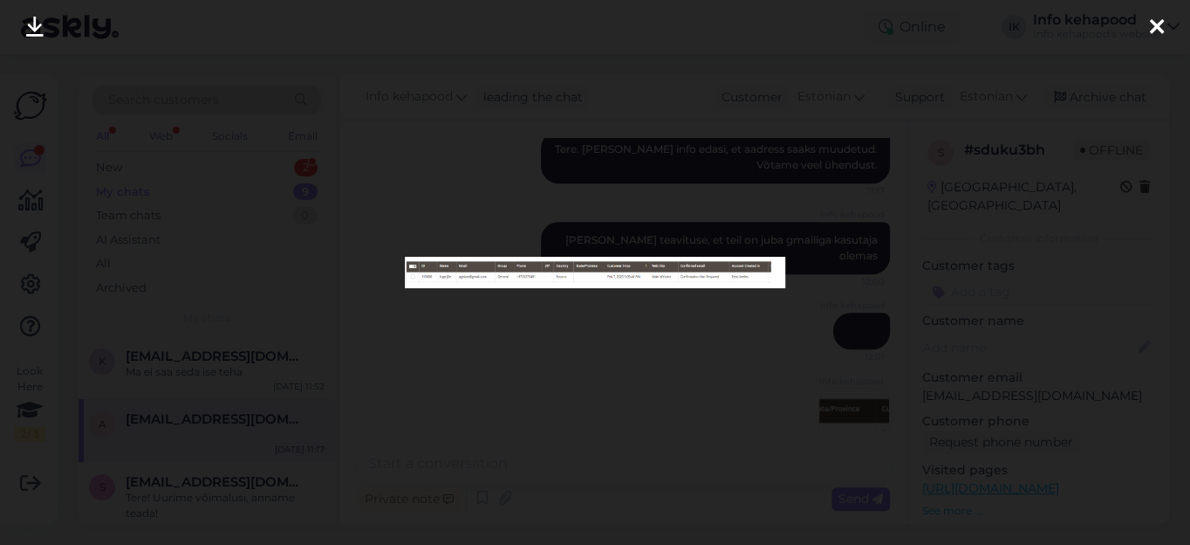
click at [1154, 30] on icon at bounding box center [1157, 28] width 14 height 23
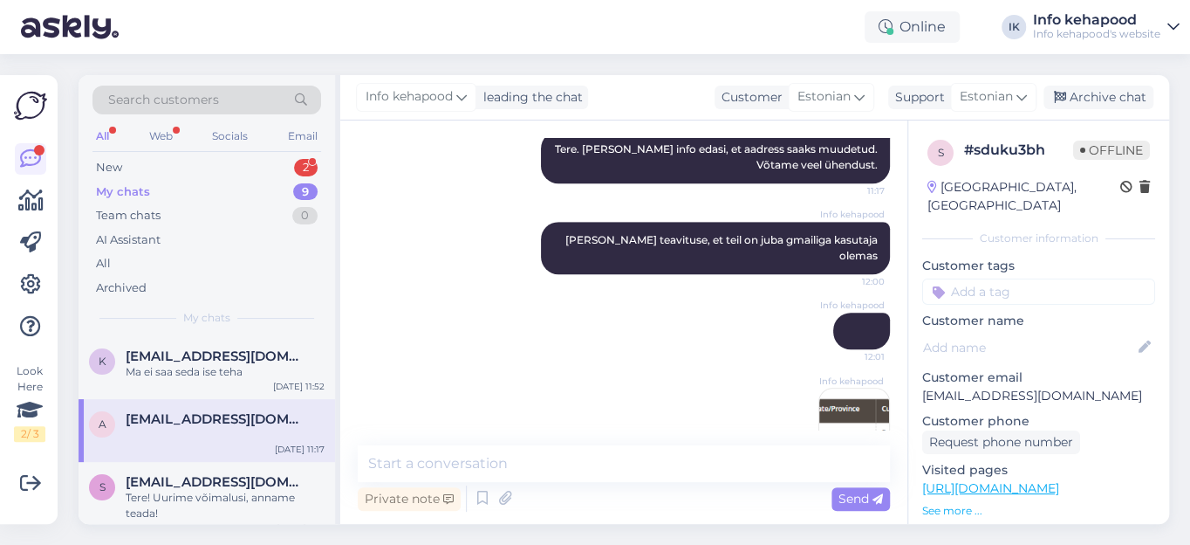
click at [843, 388] on img at bounding box center [854, 423] width 70 height 70
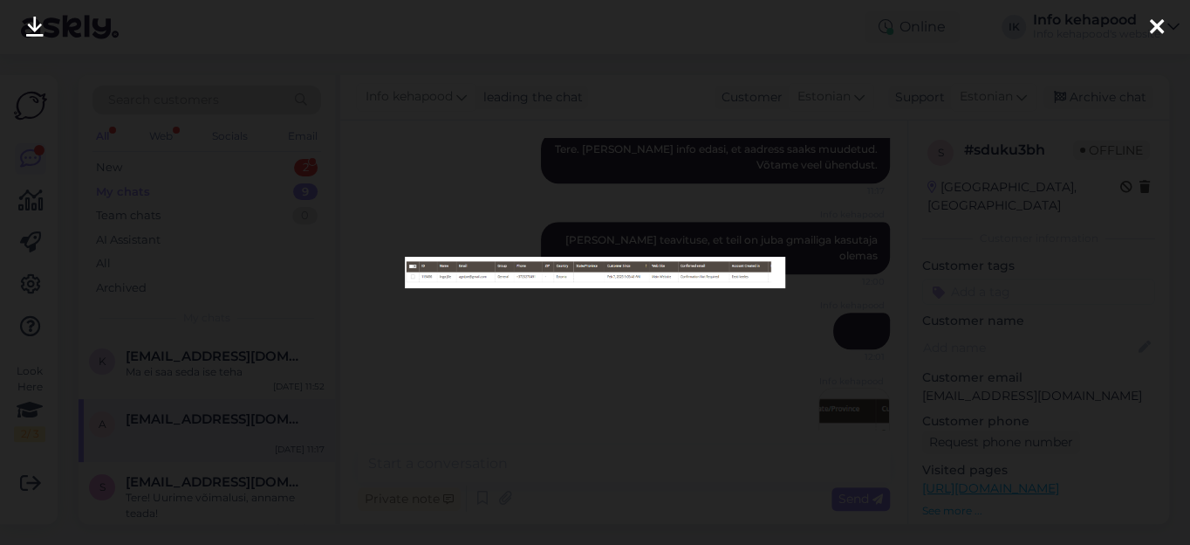
click at [743, 275] on img at bounding box center [595, 272] width 381 height 31
click at [1154, 21] on icon at bounding box center [1157, 28] width 14 height 23
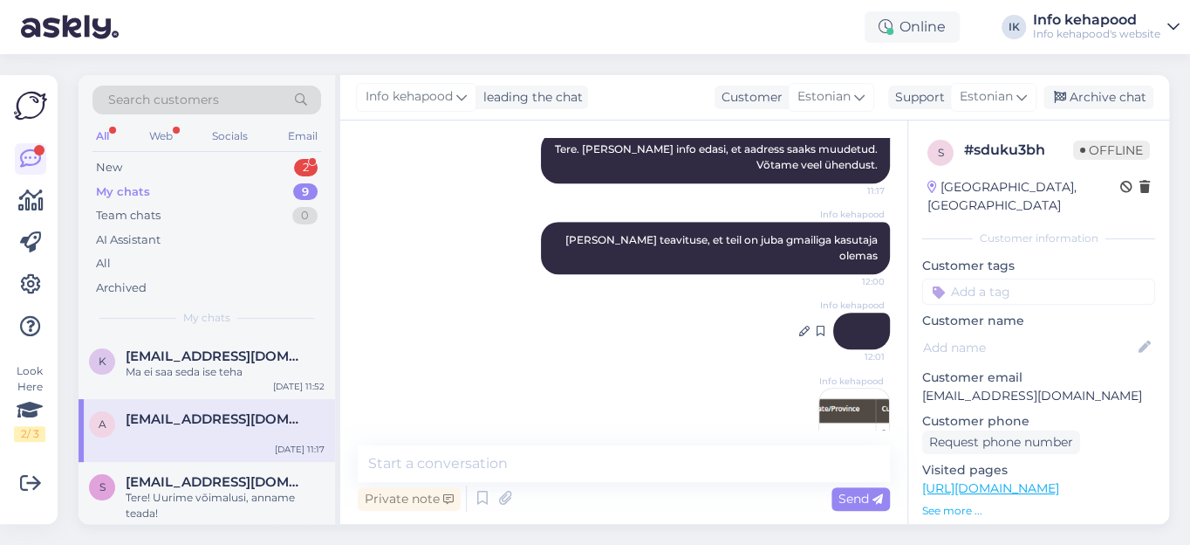
click at [843, 312] on div "Info kehapood 12:01" at bounding box center [861, 330] width 57 height 37
click at [127, 168] on div "New 2" at bounding box center [206, 167] width 229 height 24
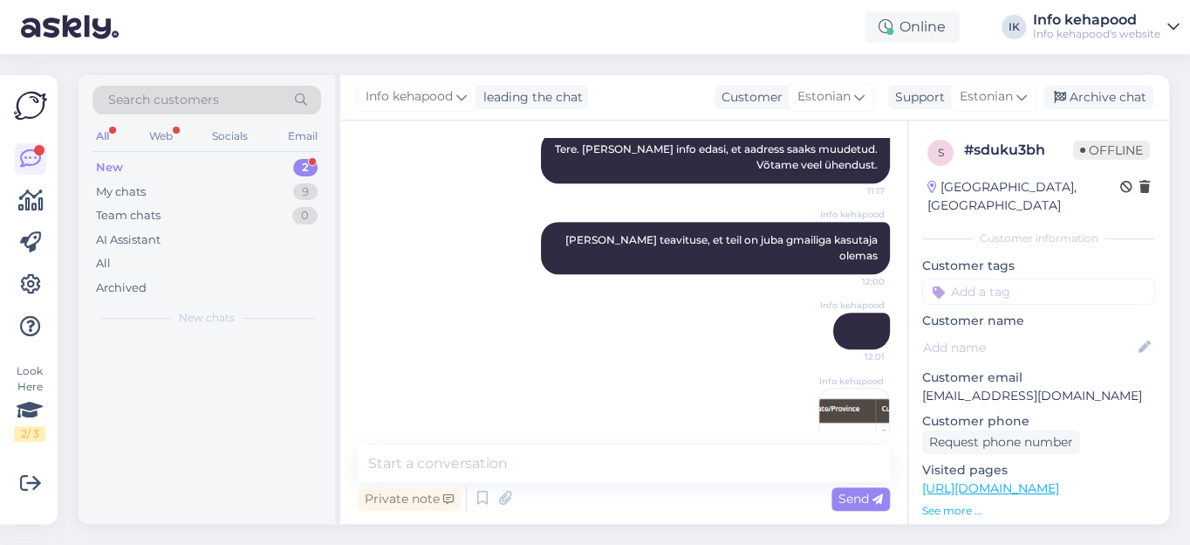
scroll to position [0, 0]
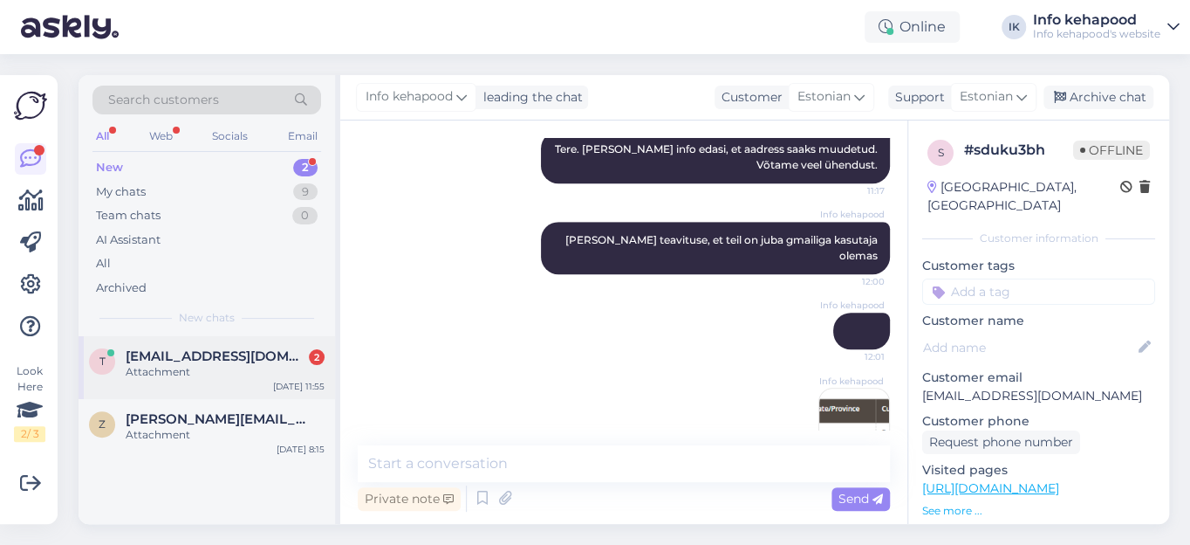
click at [168, 366] on div "Attachment" at bounding box center [225, 372] width 199 height 16
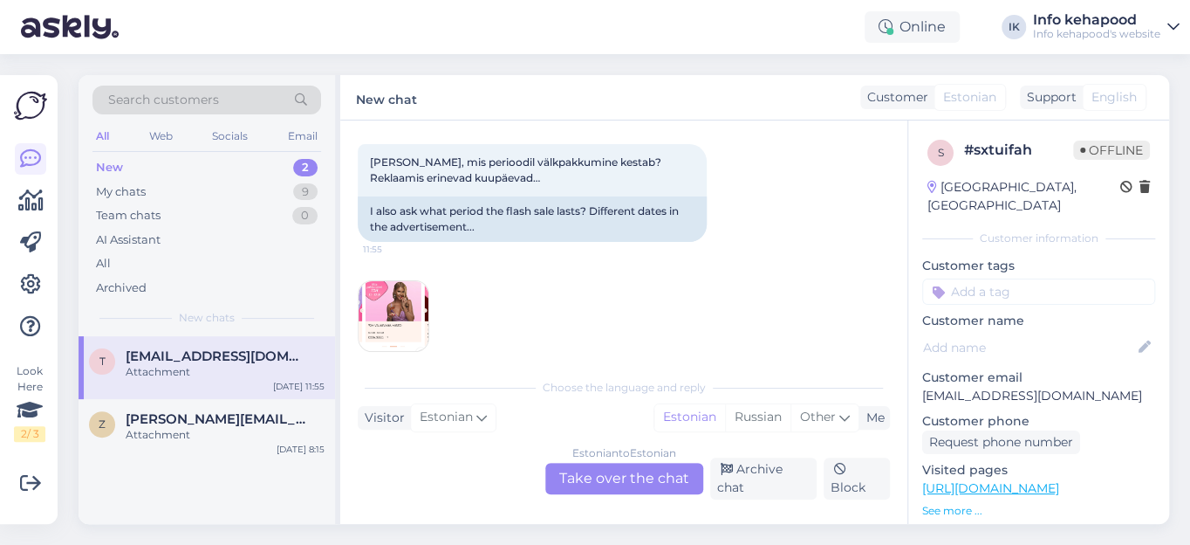
click at [606, 476] on div "Estonian to Estonian Take over the chat" at bounding box center [624, 477] width 158 height 31
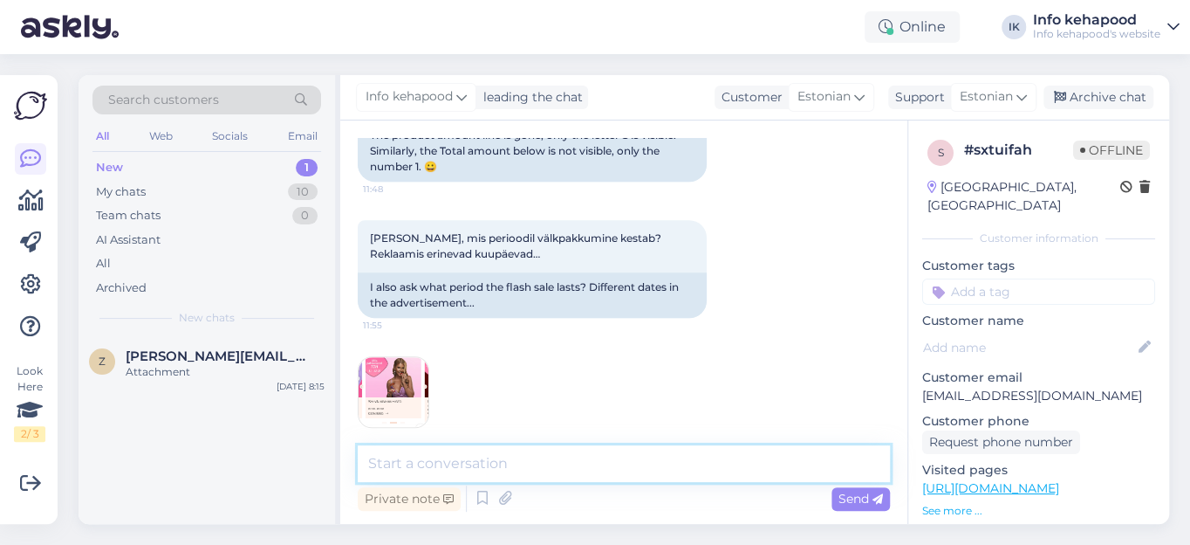
click at [457, 456] on textarea at bounding box center [624, 463] width 532 height 37
type textarea "[PERSON_NAME], ramatupidaja saatis [PERSON_NAME] e-mailile"
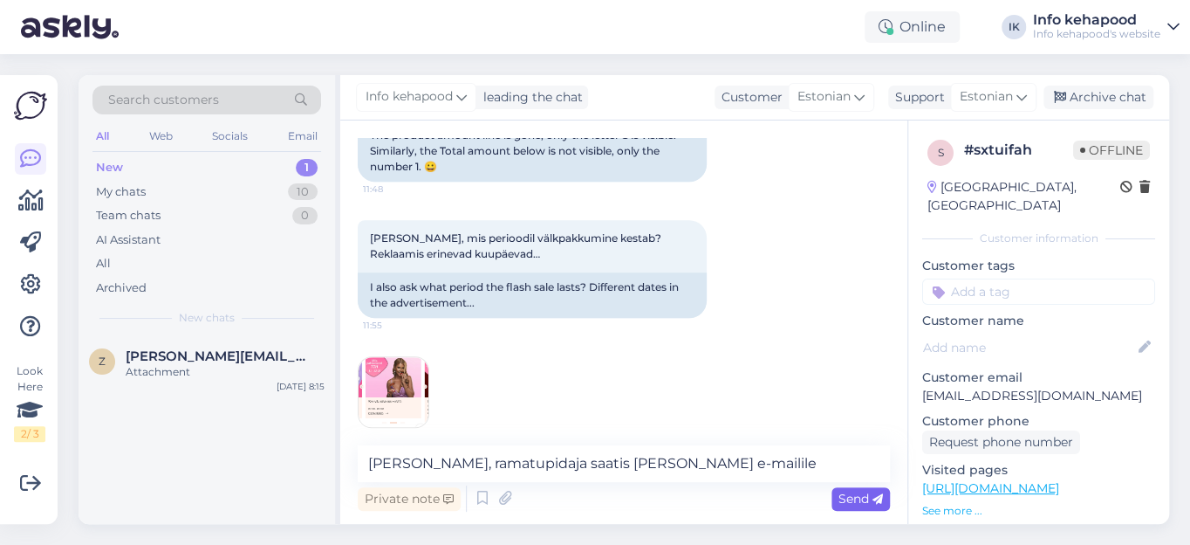
click at [851, 497] on span "Send" at bounding box center [861, 498] width 45 height 16
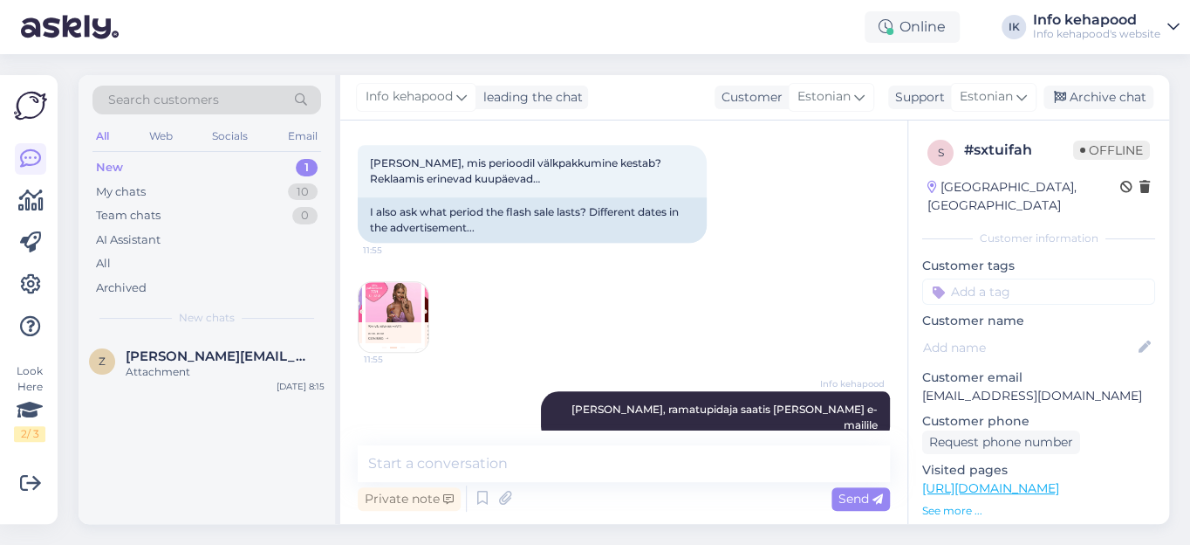
click at [380, 305] on img at bounding box center [394, 317] width 70 height 70
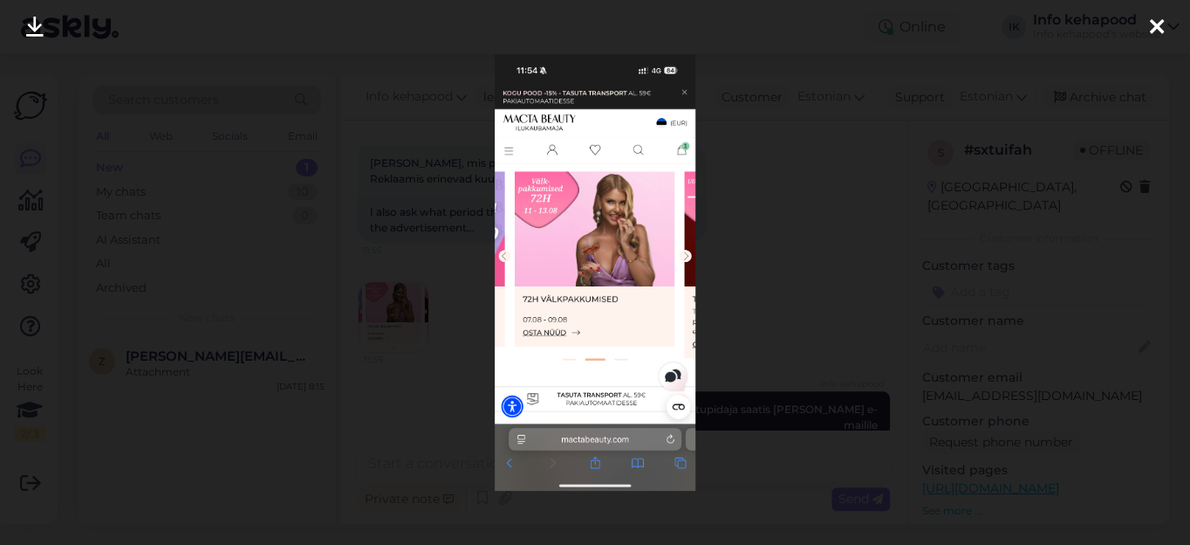
click at [1154, 21] on icon at bounding box center [1157, 28] width 14 height 23
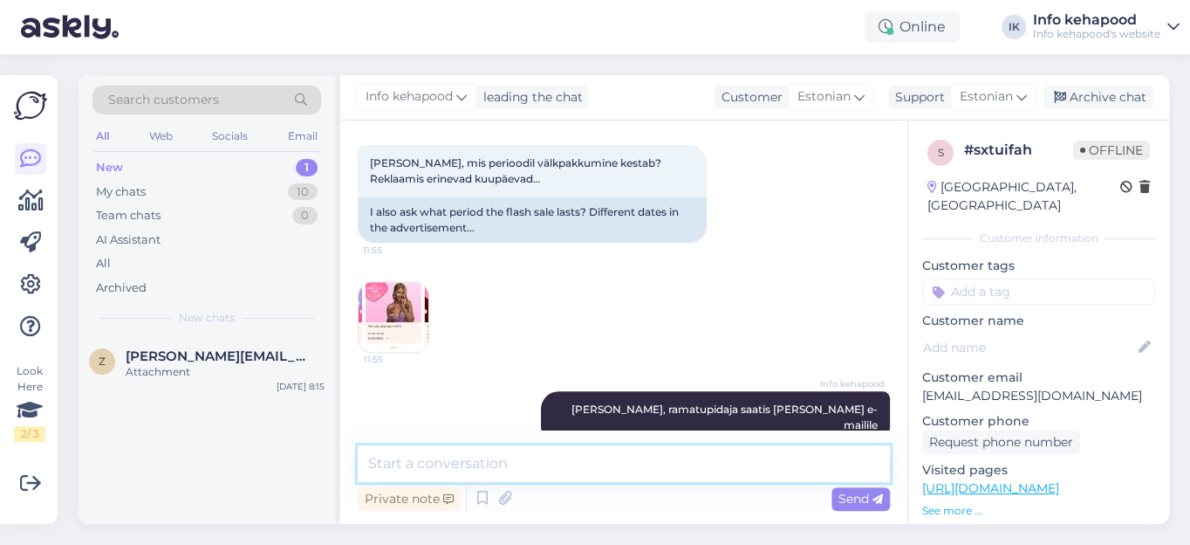
click at [432, 458] on textarea at bounding box center [624, 463] width 532 height 37
click at [365, 464] on textarea "Välkpakkumine on kuni 13.08" at bounding box center [624, 463] width 532 height 37
type textarea "Täname, et juhtisite tähelepanu erinevusele. Välkpakkumine on kuni 13.08"
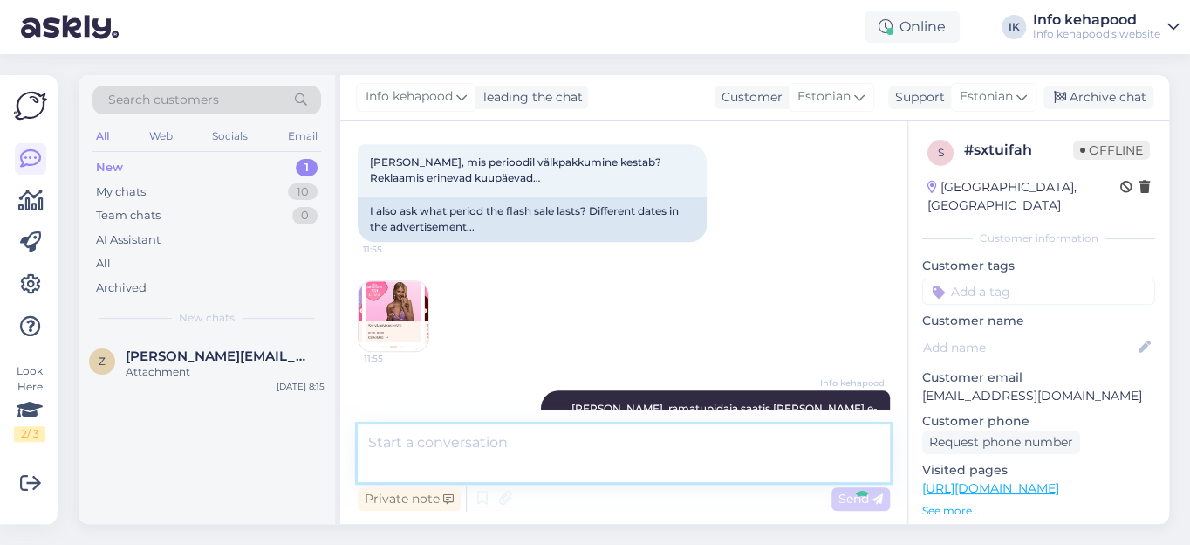
scroll to position [815, 0]
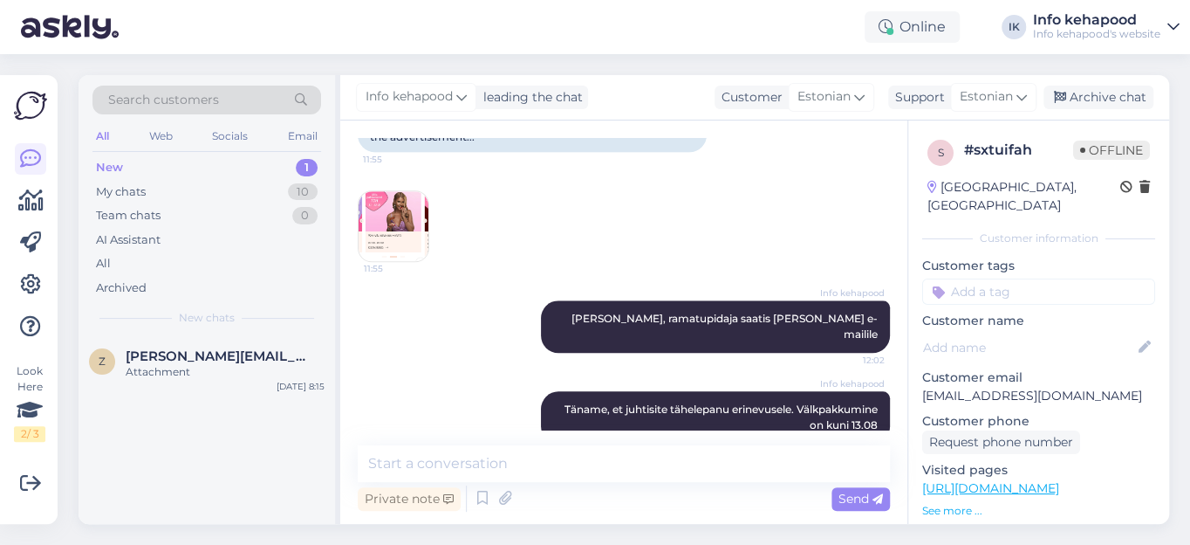
click at [400, 199] on img at bounding box center [394, 226] width 70 height 70
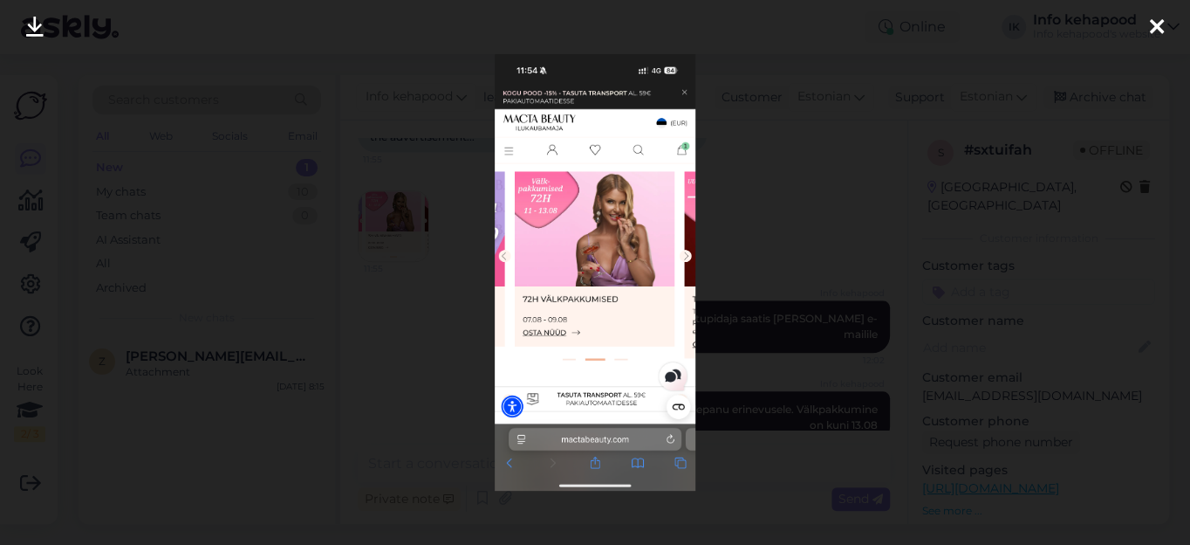
click at [1159, 23] on icon at bounding box center [1157, 28] width 14 height 23
